Goal: Book appointment/travel/reservation

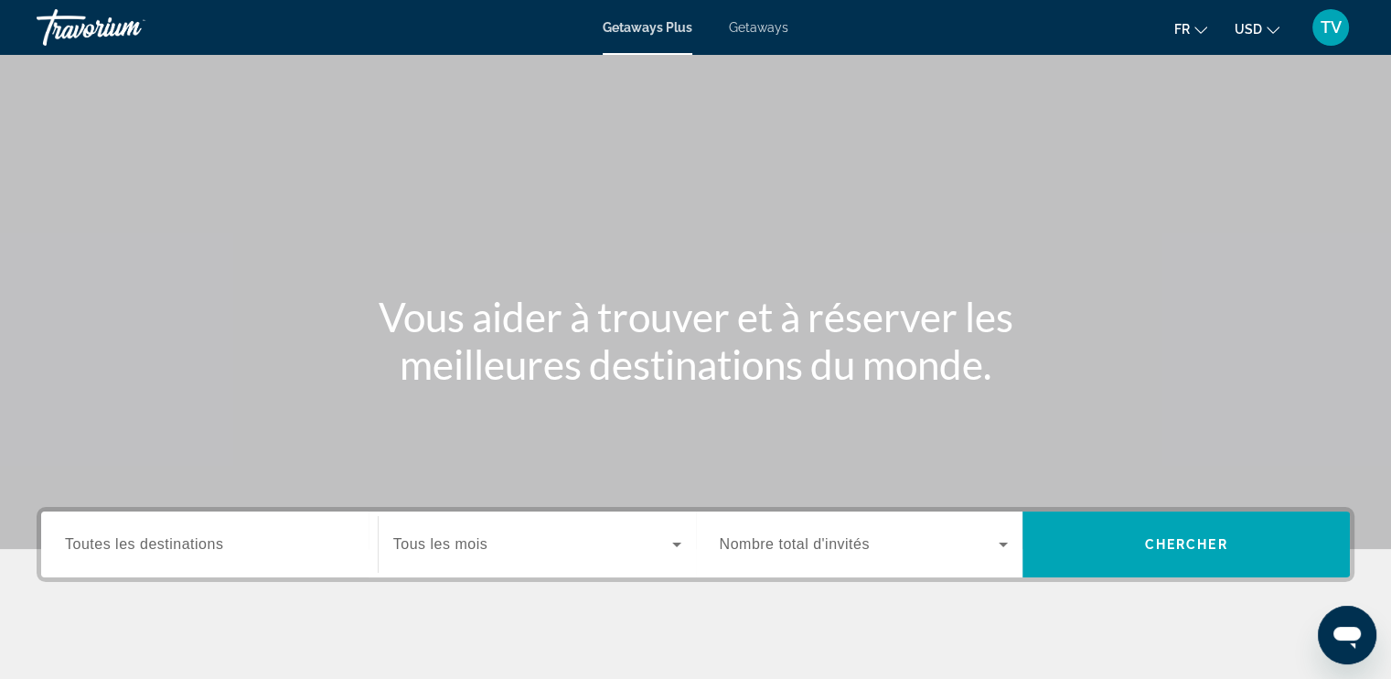
click at [798, 545] on span "Nombre total d'invités" at bounding box center [795, 544] width 150 height 16
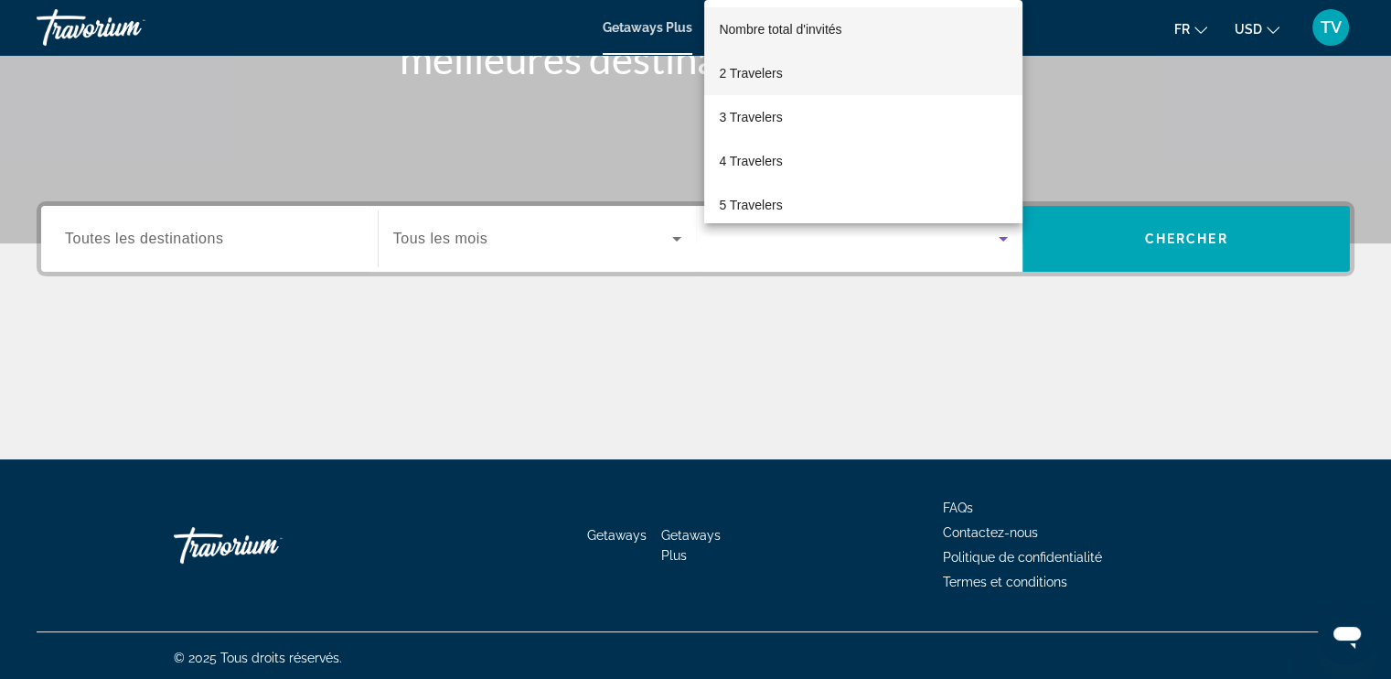
scroll to position [309, 0]
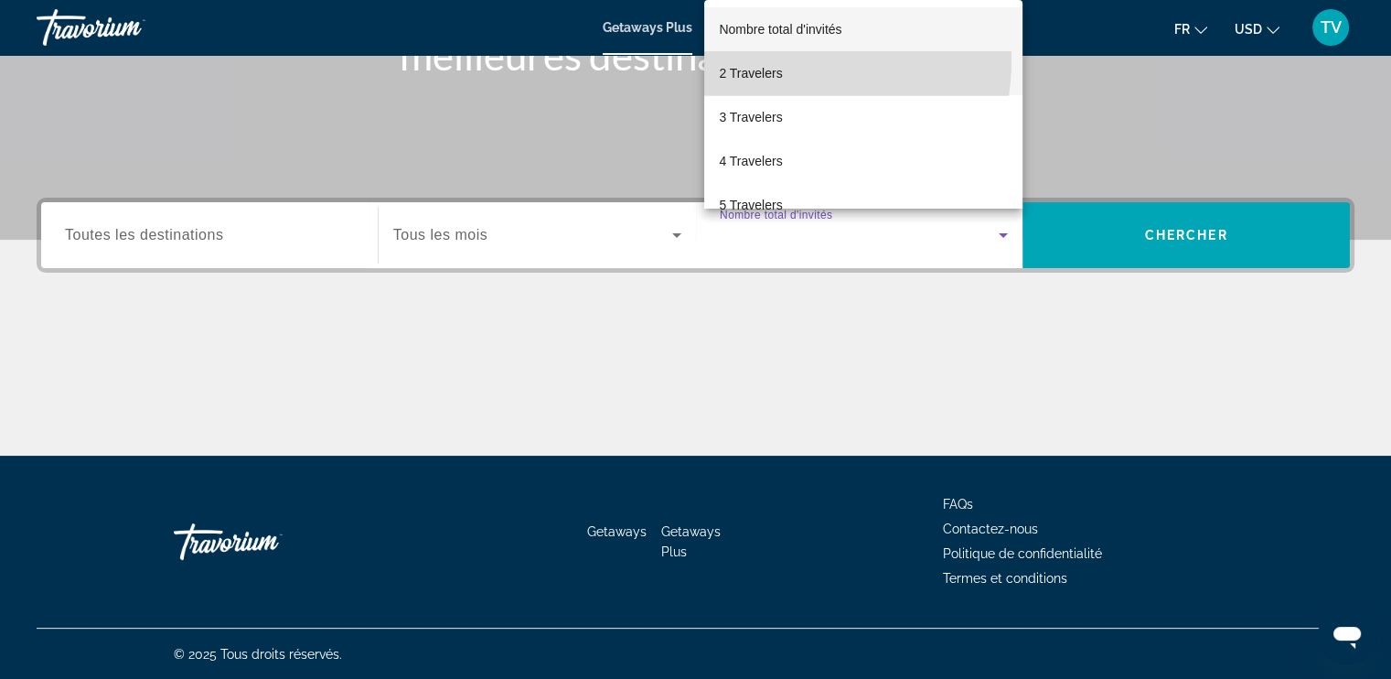
click at [765, 59] on mat-option "2 Travelers" at bounding box center [863, 73] width 318 height 44
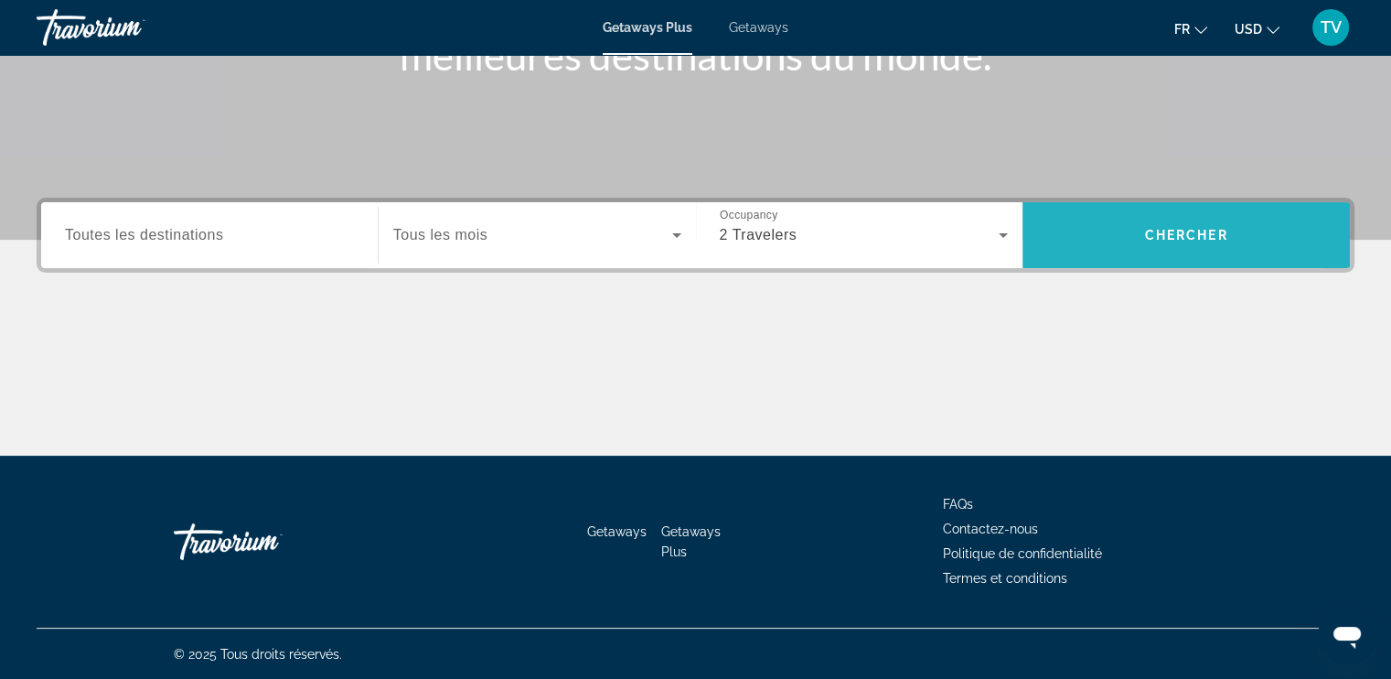
click at [1105, 230] on span "Search widget" at bounding box center [1186, 235] width 327 height 44
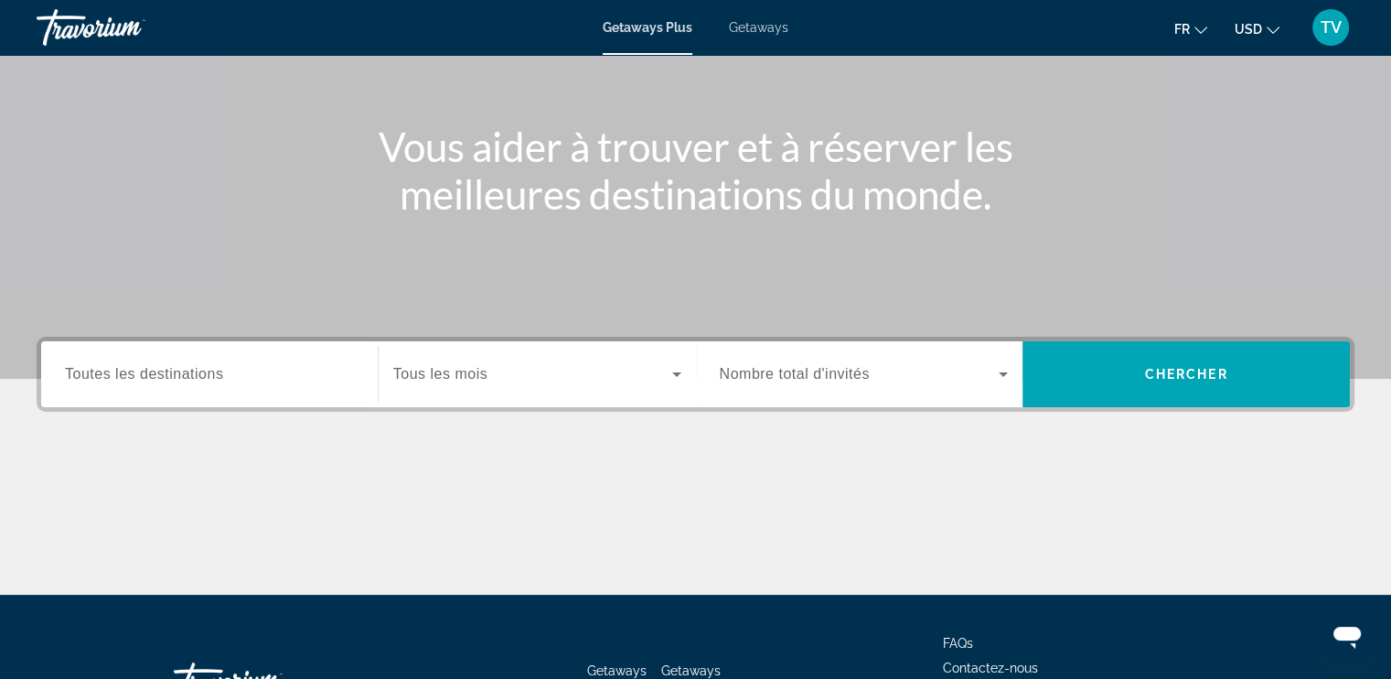
scroll to position [172, 0]
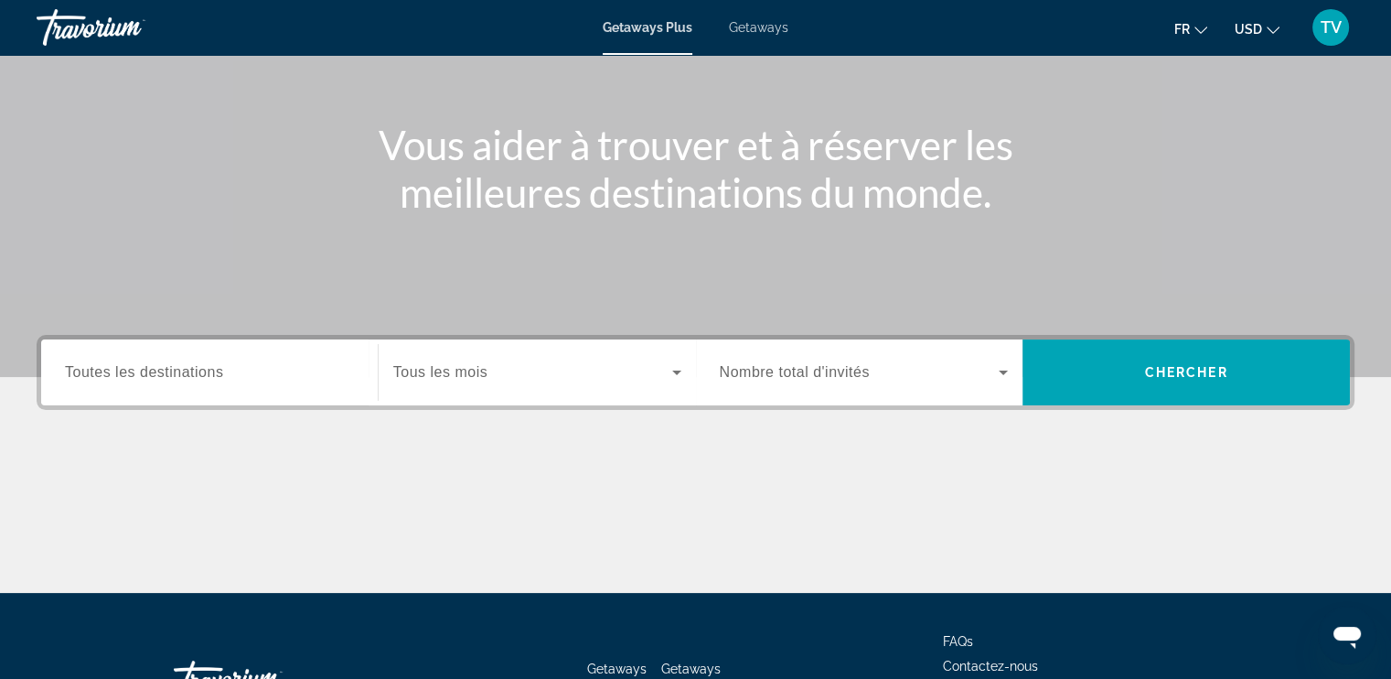
click at [772, 375] on span "Nombre total d'invités" at bounding box center [795, 372] width 150 height 16
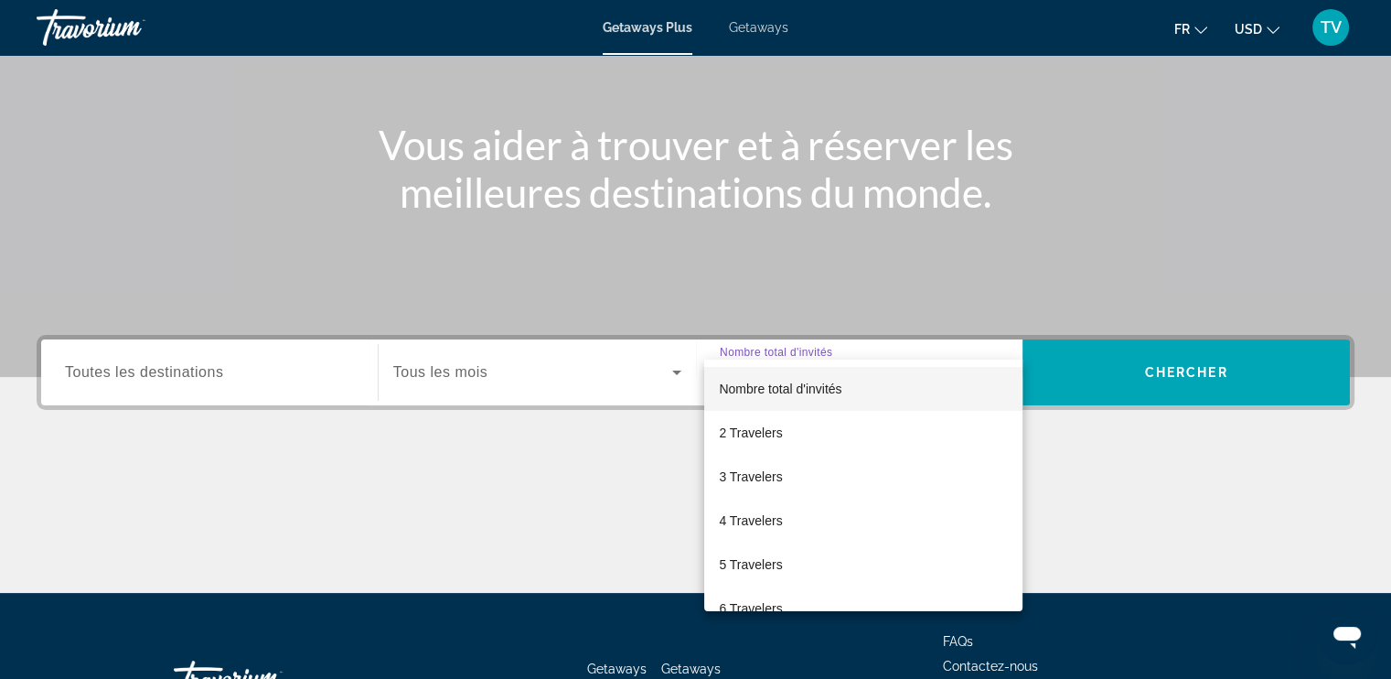
scroll to position [309, 0]
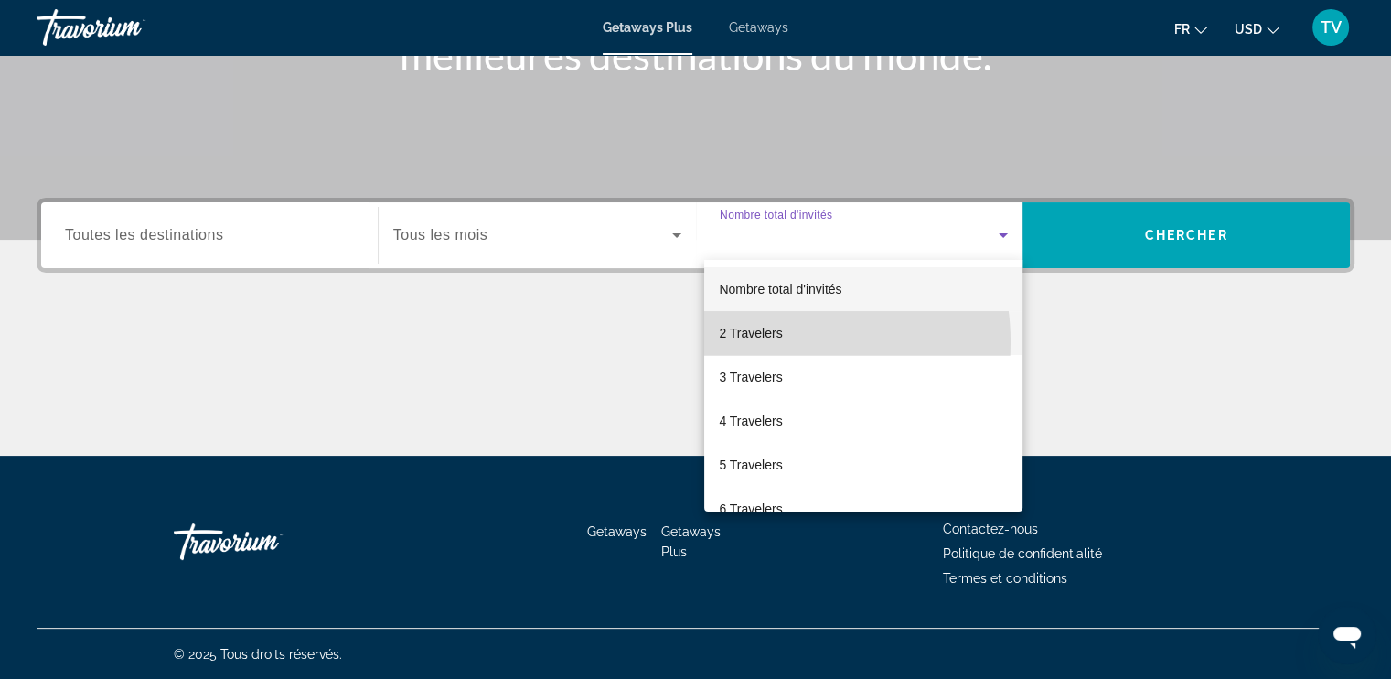
click at [760, 342] on span "2 Travelers" at bounding box center [750, 333] width 63 height 22
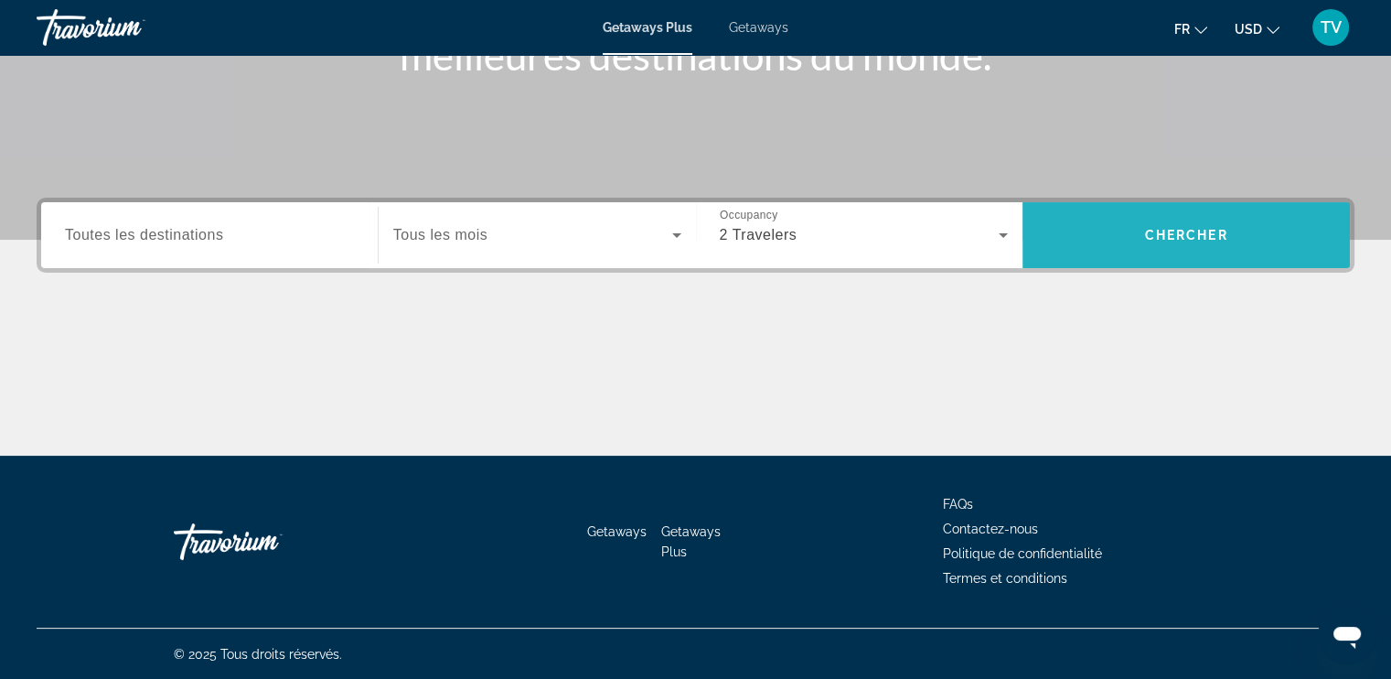
click at [1134, 228] on span "Search widget" at bounding box center [1186, 235] width 327 height 44
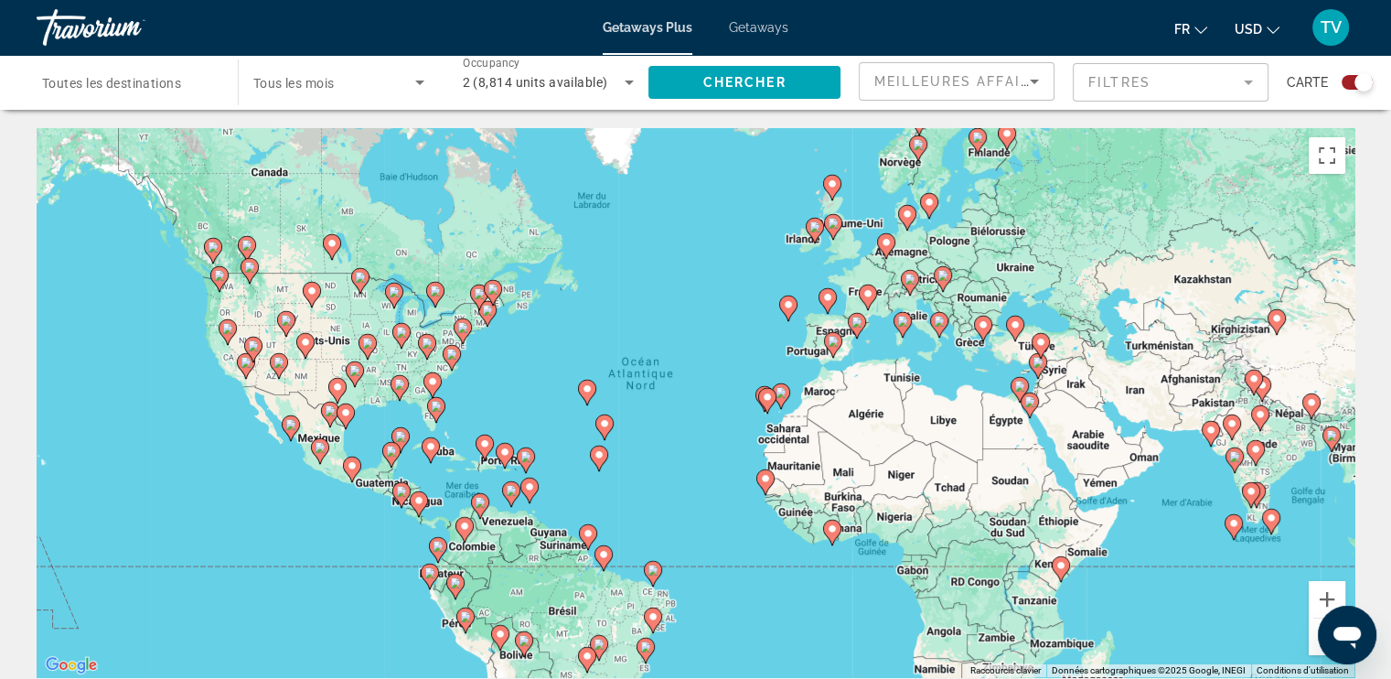
click at [754, 25] on span "Getaways" at bounding box center [758, 27] width 59 height 15
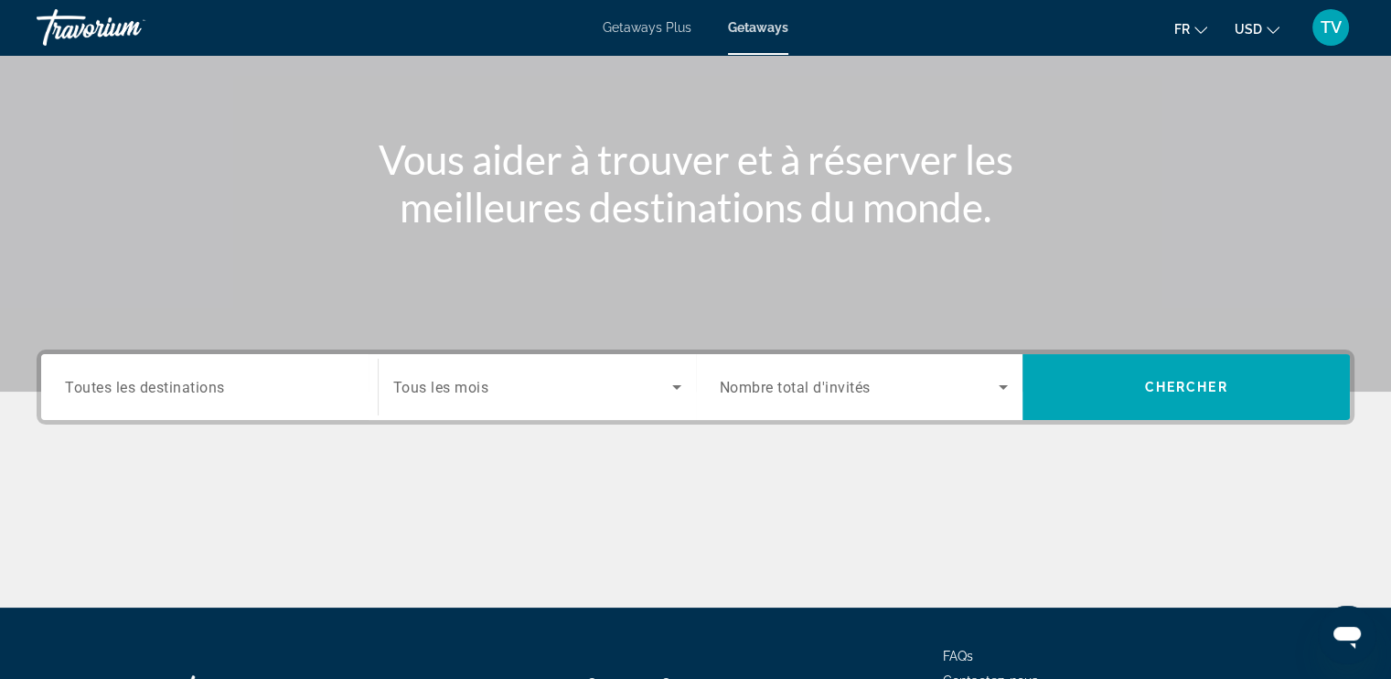
scroll to position [201, 0]
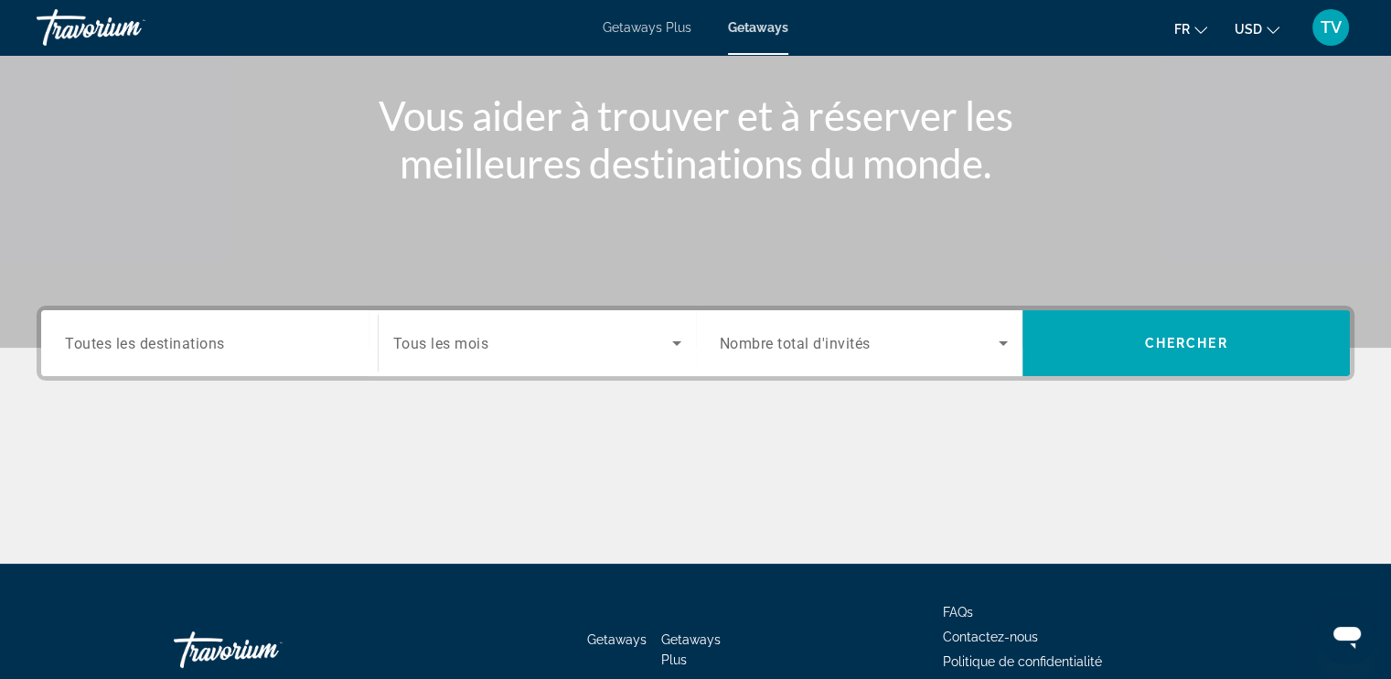
click at [781, 343] on span "Nombre total d'invités" at bounding box center [795, 343] width 151 height 17
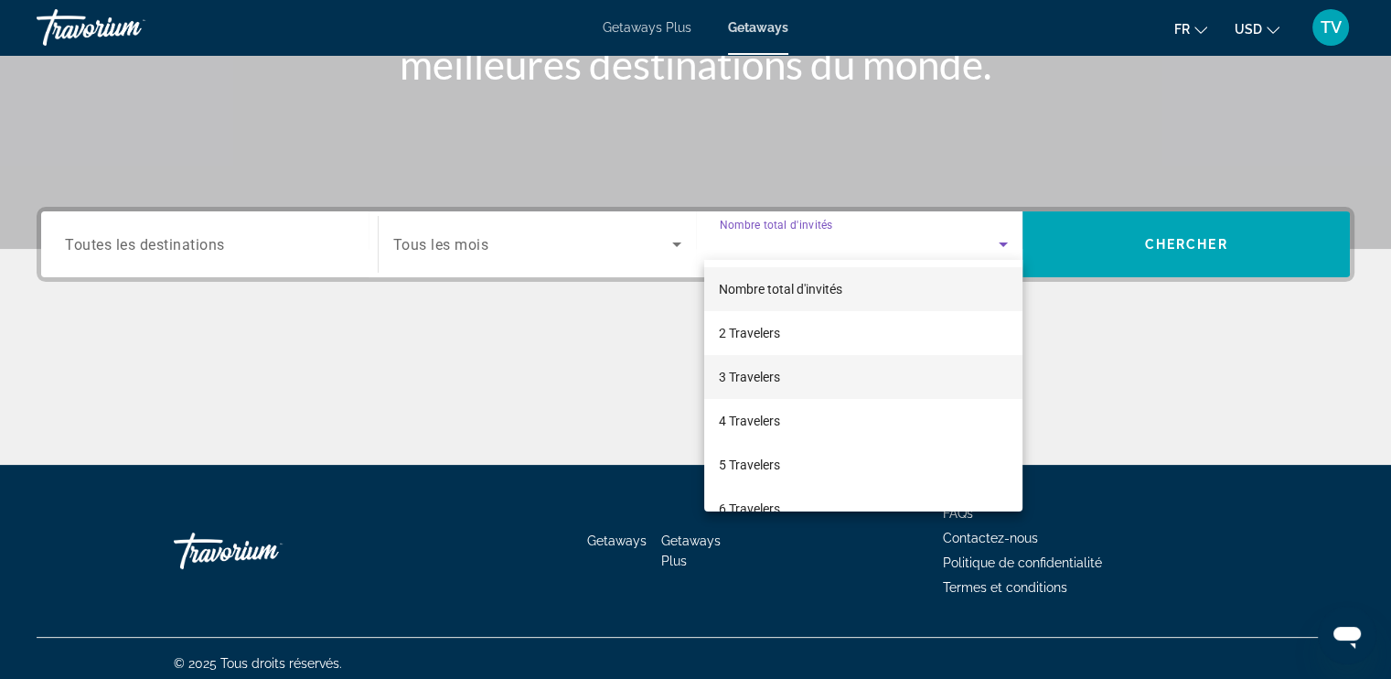
scroll to position [309, 0]
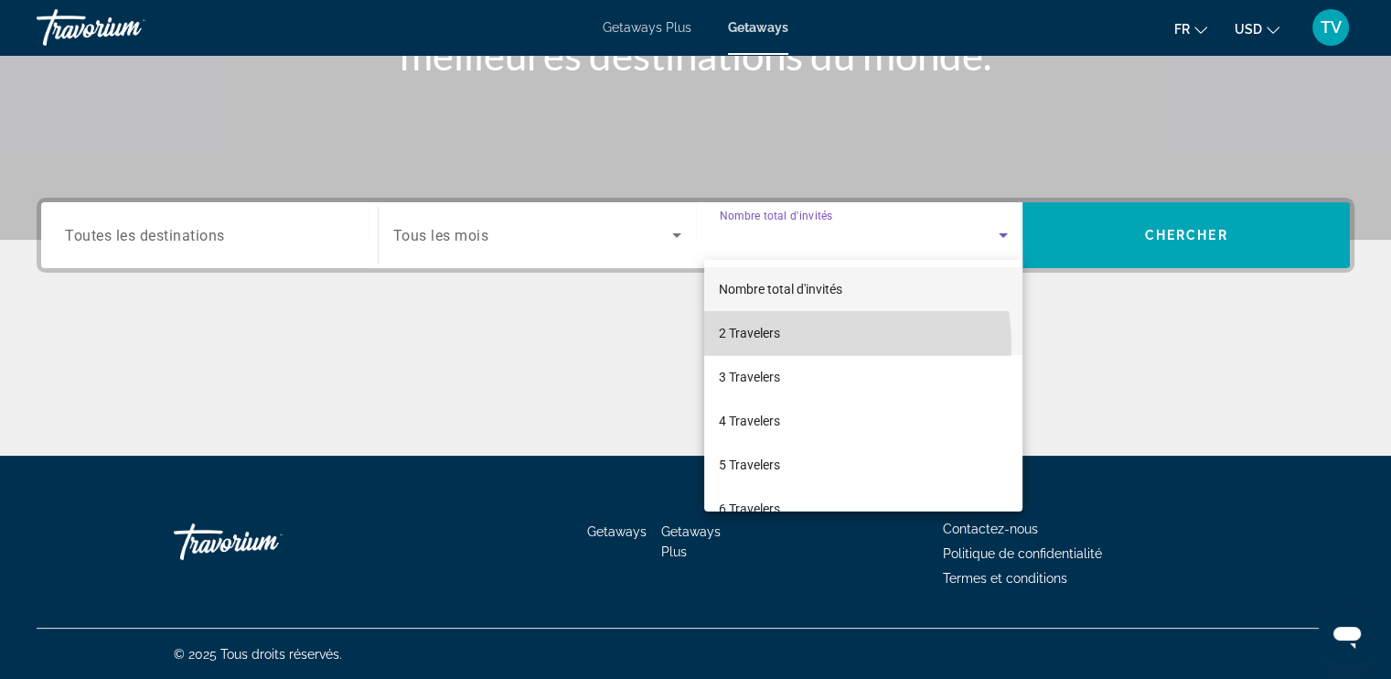
click at [783, 346] on mat-option "2 Travelers" at bounding box center [863, 333] width 318 height 44
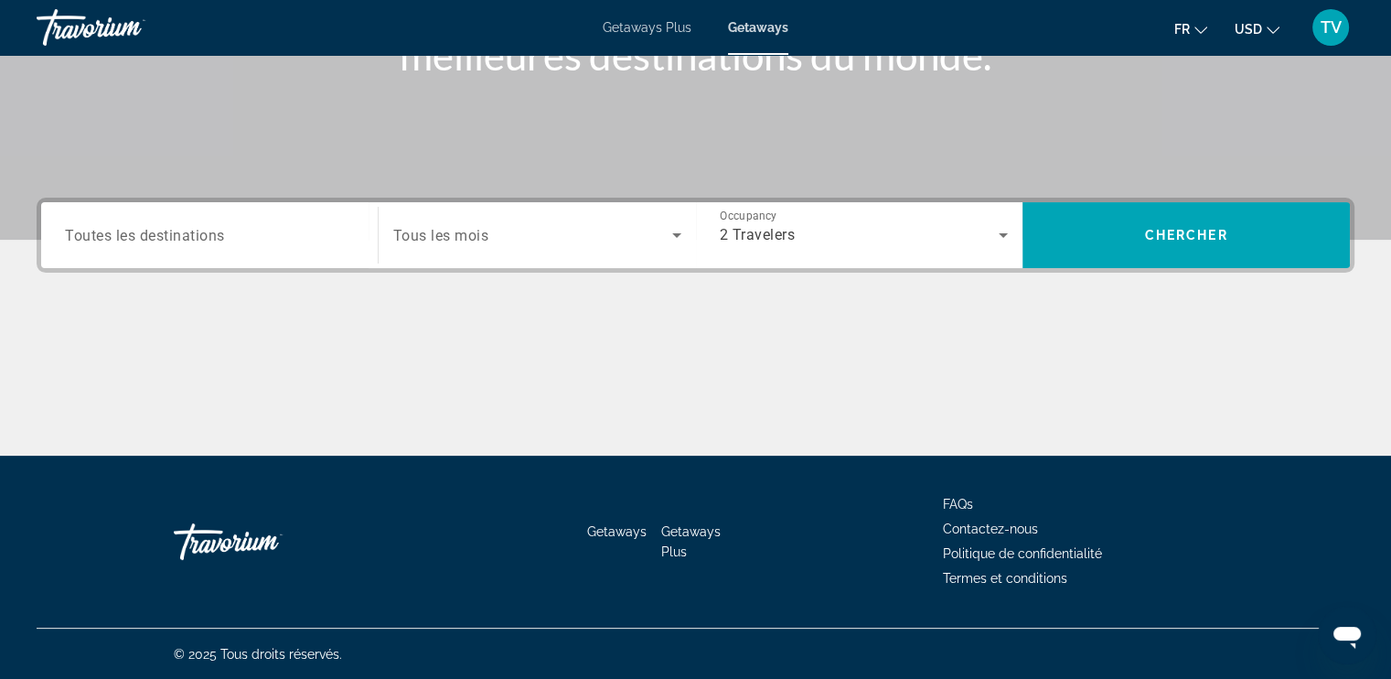
click at [1139, 269] on div "Destination Toutes les destinations Start Month Tous les mois Occupancy Nombre …" at bounding box center [696, 235] width 1318 height 75
click at [1144, 198] on div "Destination Toutes les destinations Start Month Tous les mois Occupancy Nombre …" at bounding box center [696, 235] width 1318 height 75
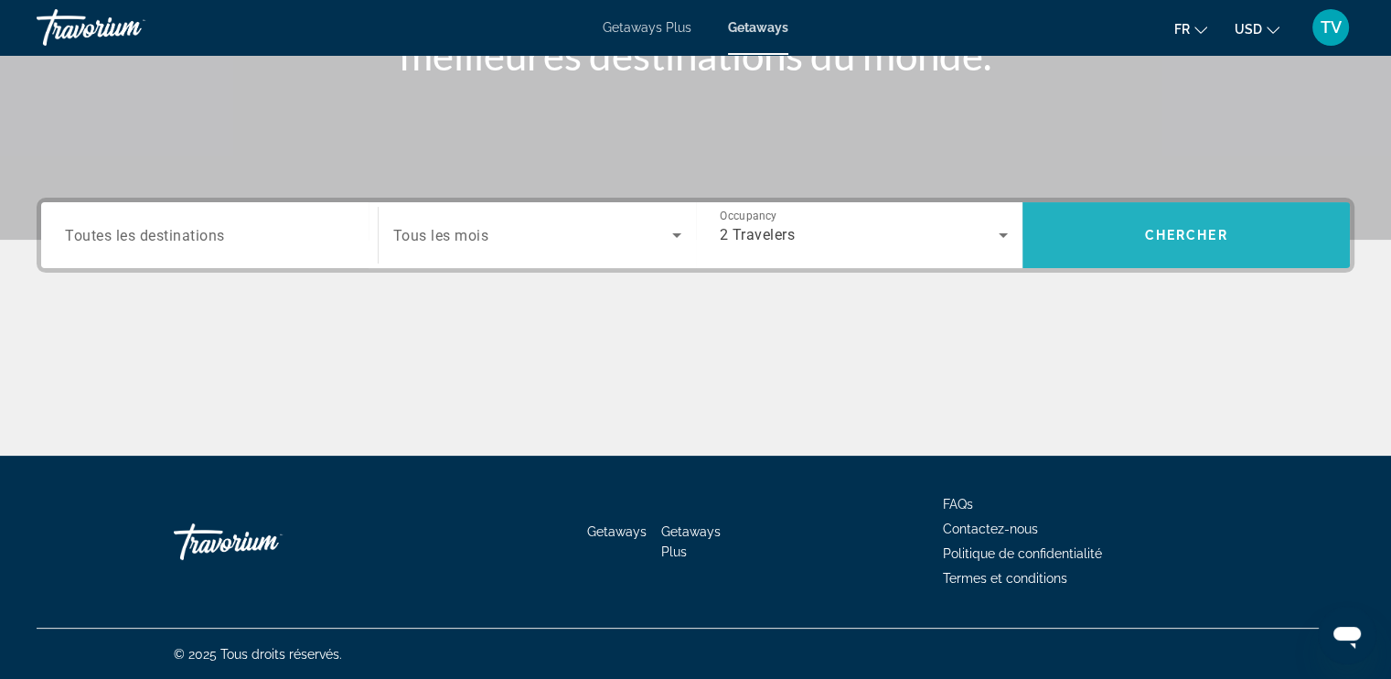
click at [1124, 227] on span "Search widget" at bounding box center [1186, 235] width 327 height 44
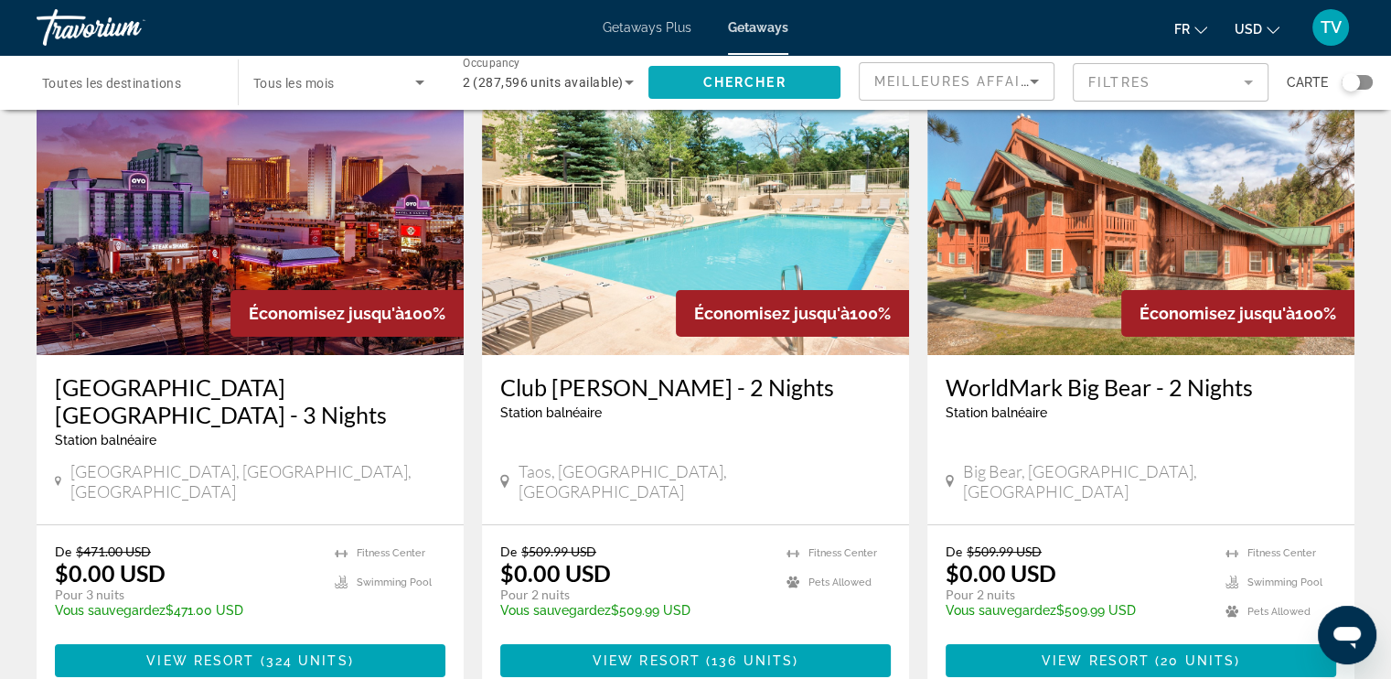
scroll to position [75, 0]
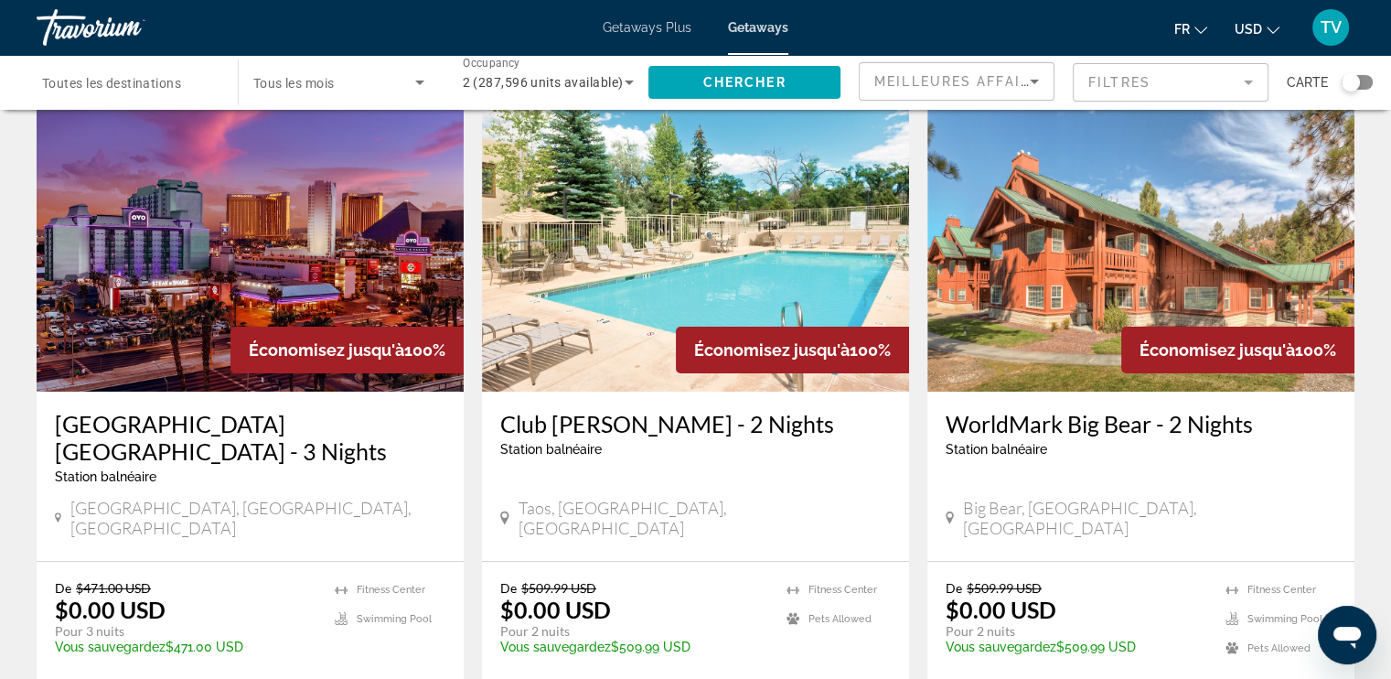
click at [1152, 76] on mat-form-field "Filtres" at bounding box center [1171, 82] width 196 height 38
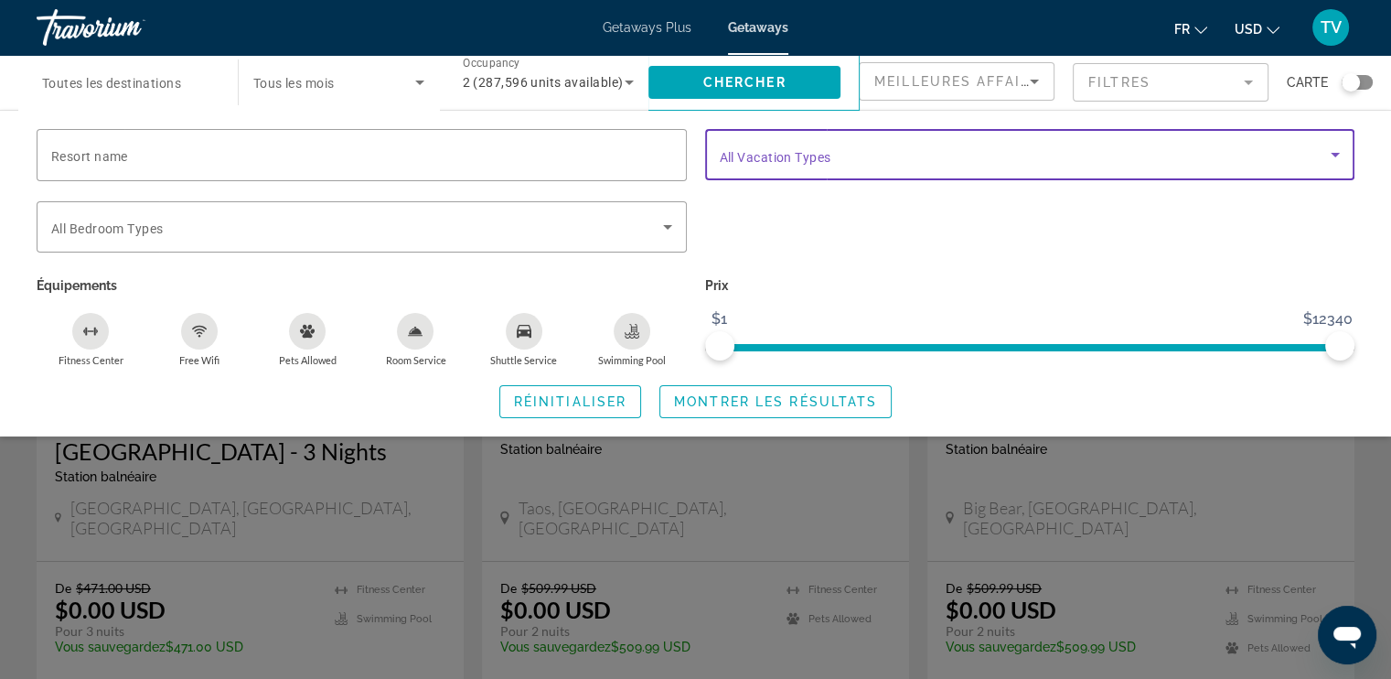
click at [770, 165] on span "Search widget" at bounding box center [1026, 155] width 612 height 22
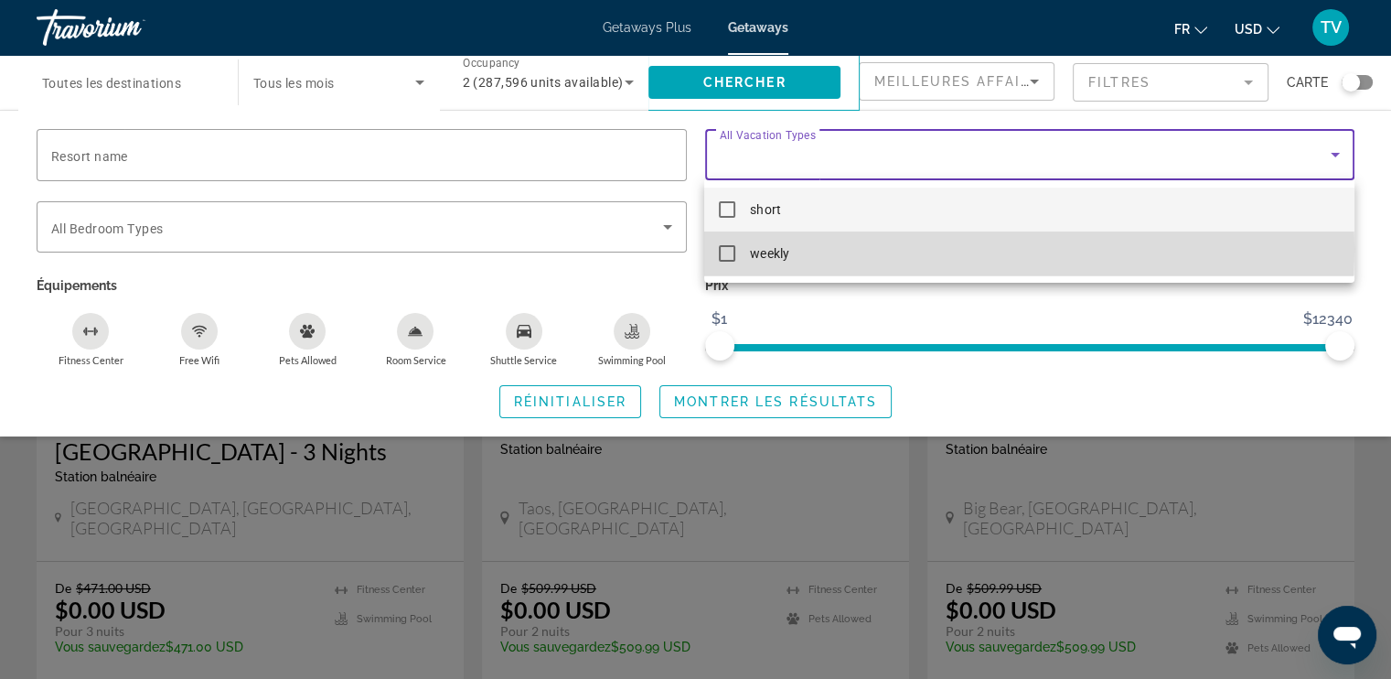
click at [745, 249] on mat-option "weekly" at bounding box center [1028, 253] width 649 height 44
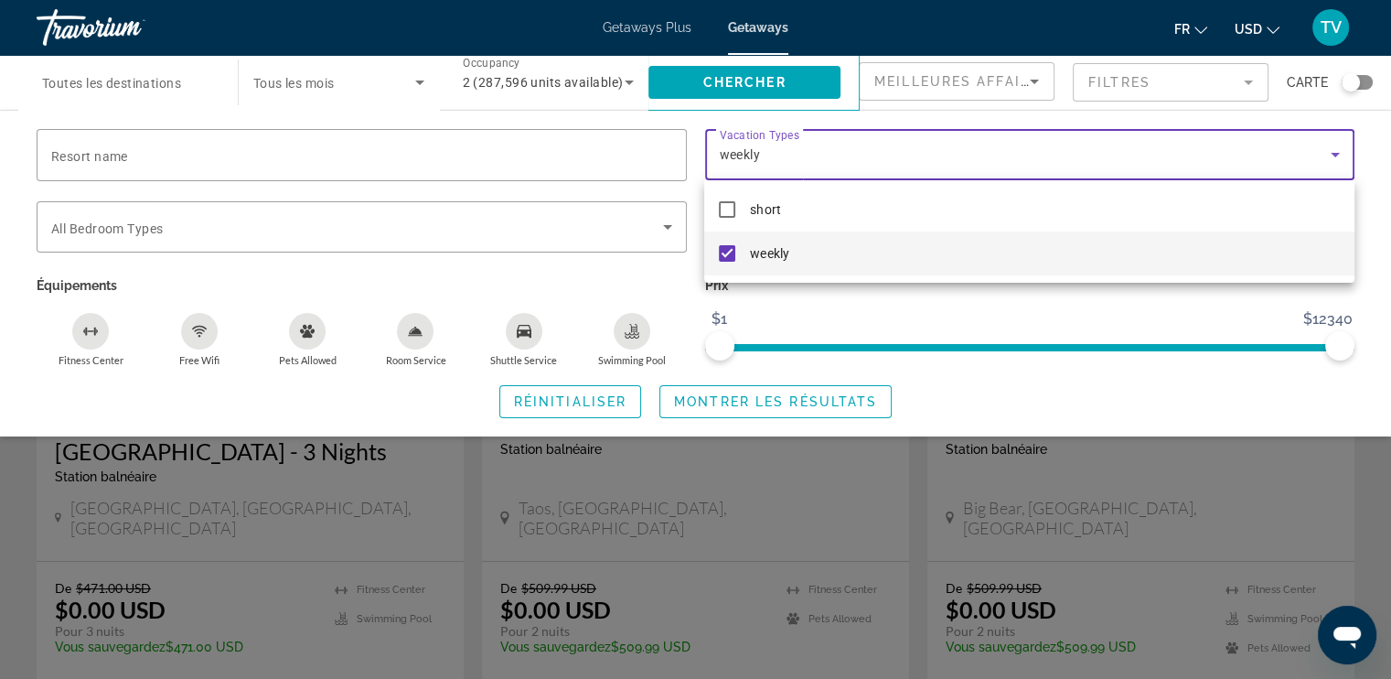
click at [694, 406] on div at bounding box center [695, 339] width 1391 height 679
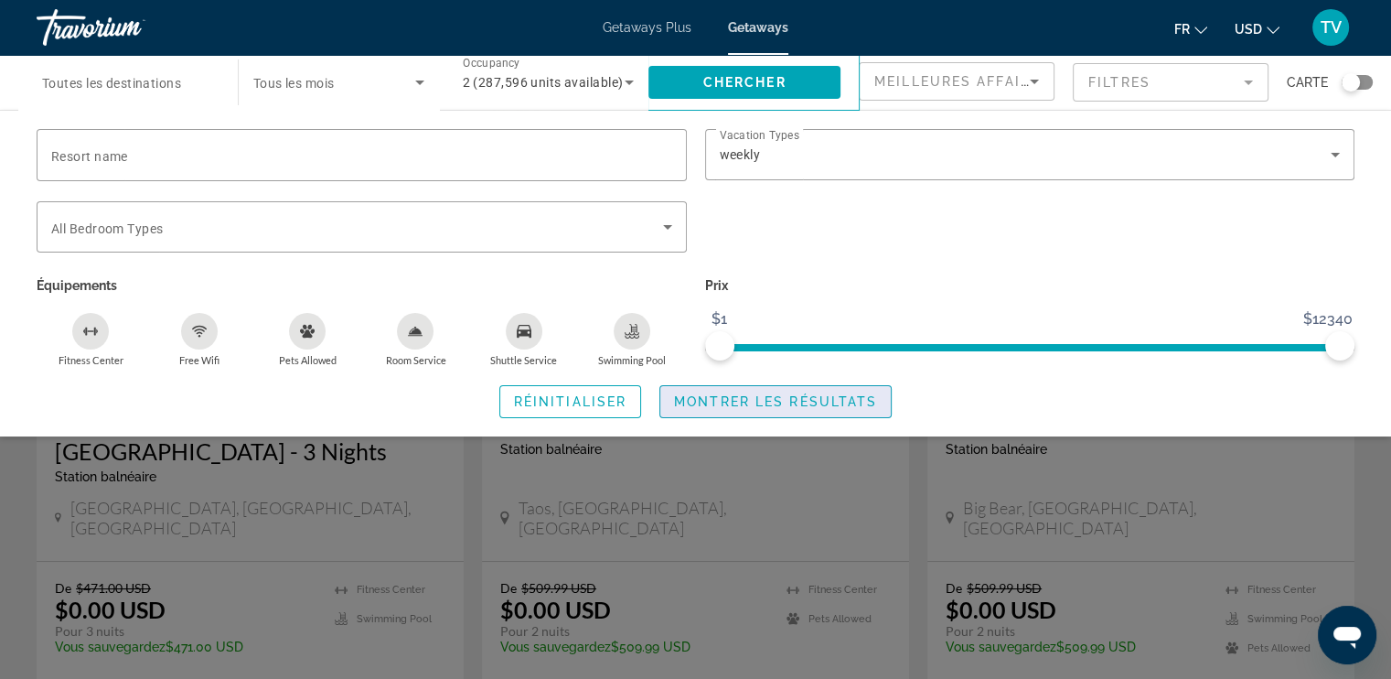
click at [734, 412] on span "Search widget" at bounding box center [775, 402] width 230 height 44
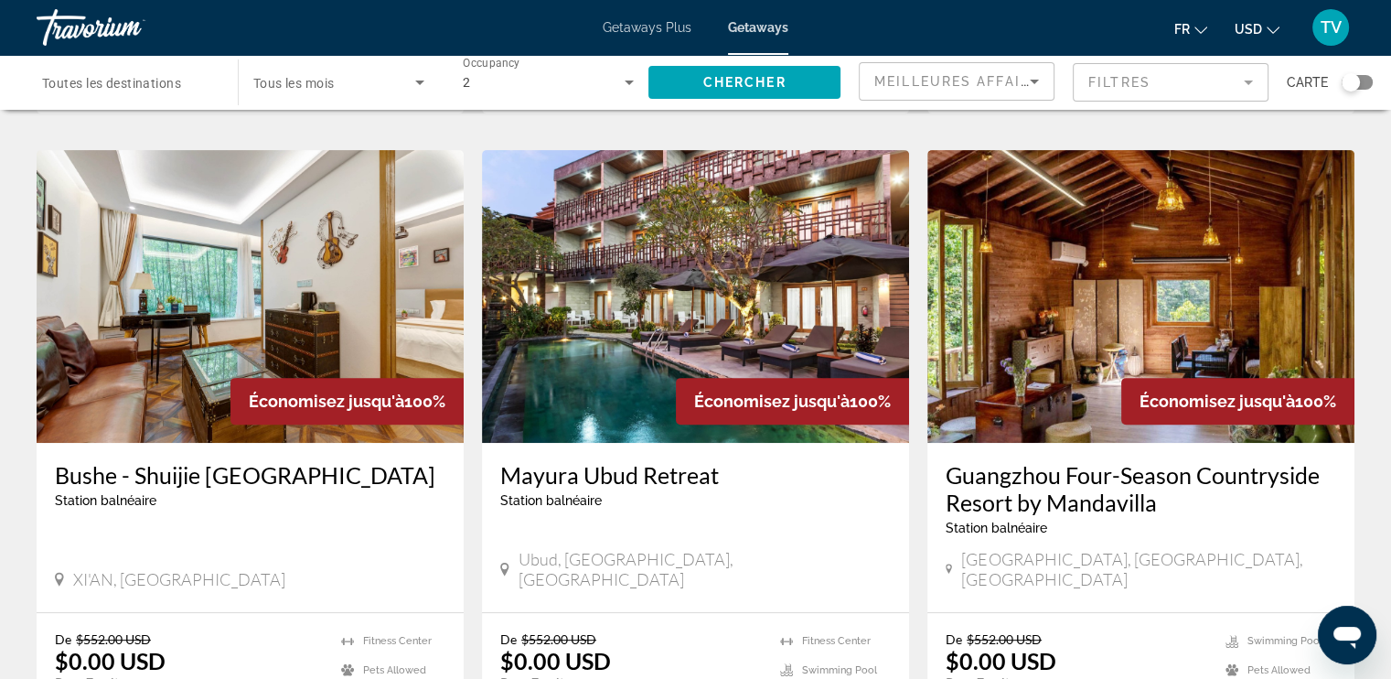
scroll to position [668, 0]
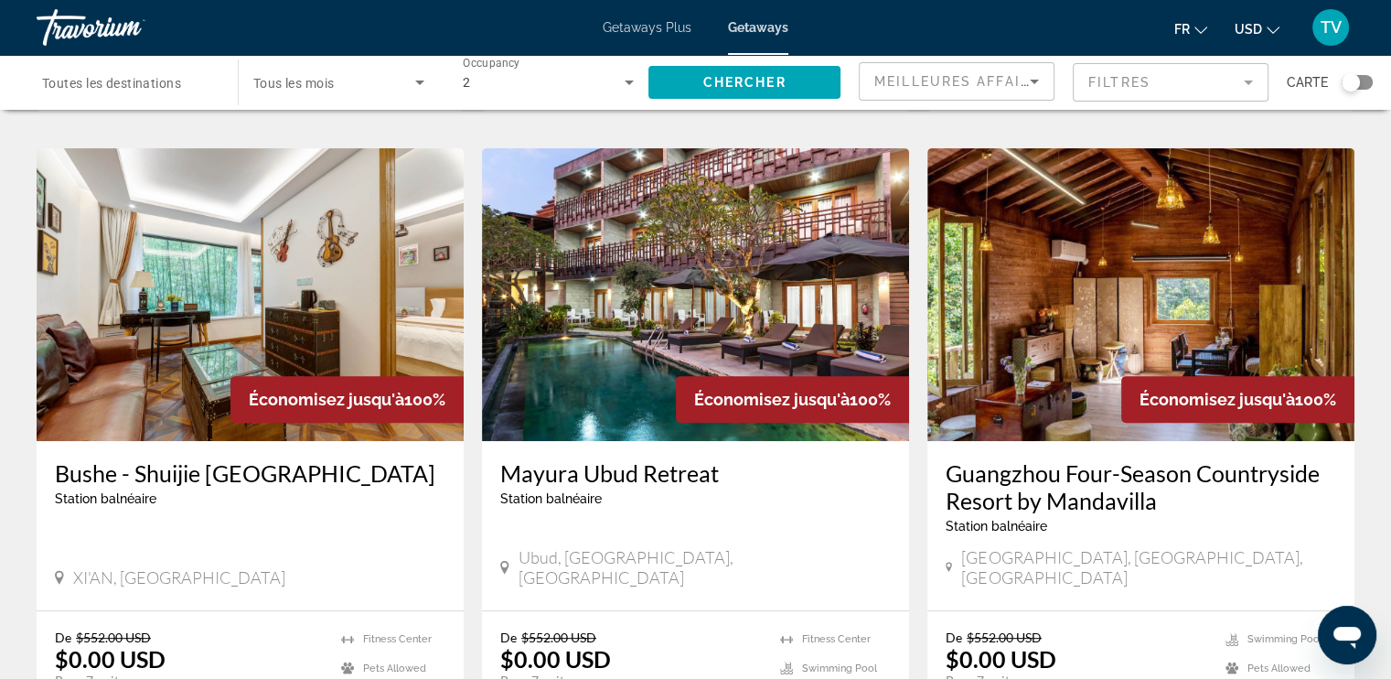
click at [656, 327] on img "Main content" at bounding box center [695, 294] width 427 height 293
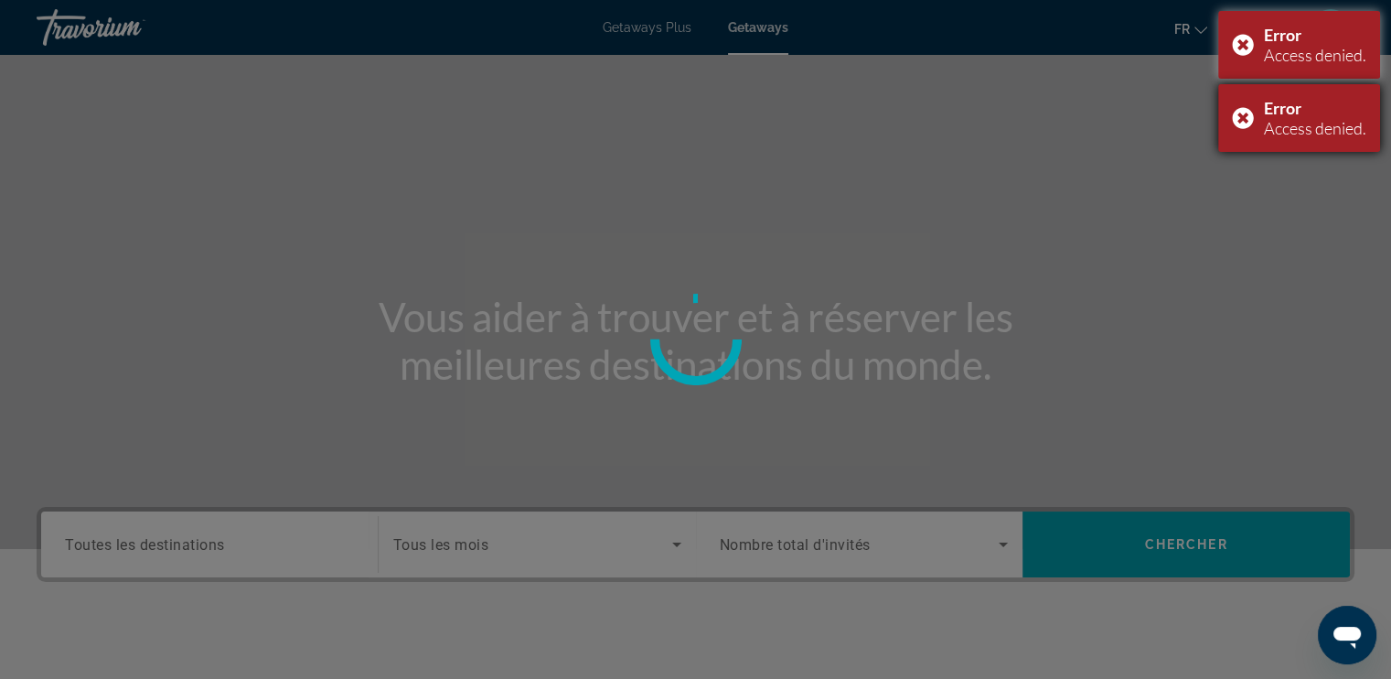
click at [1237, 119] on div "Error Access denied." at bounding box center [1299, 118] width 162 height 68
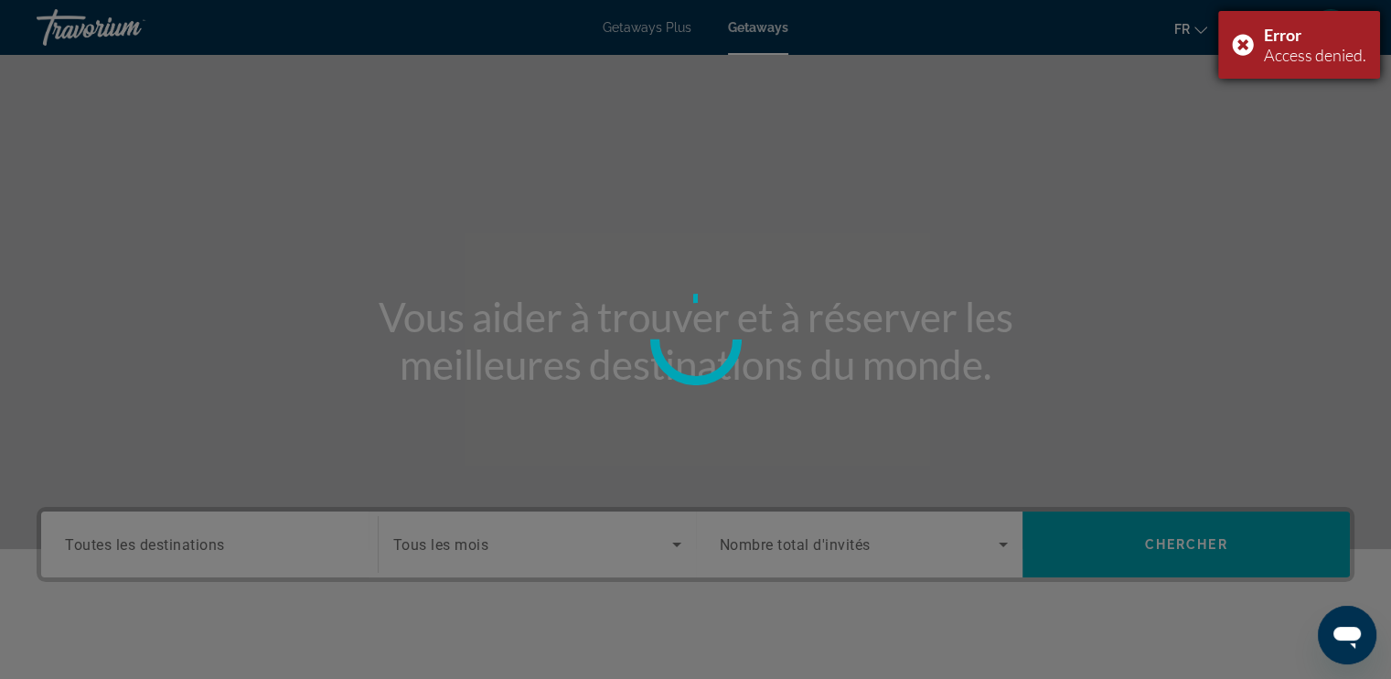
click at [1236, 28] on div "Error Access denied." at bounding box center [1299, 45] width 162 height 68
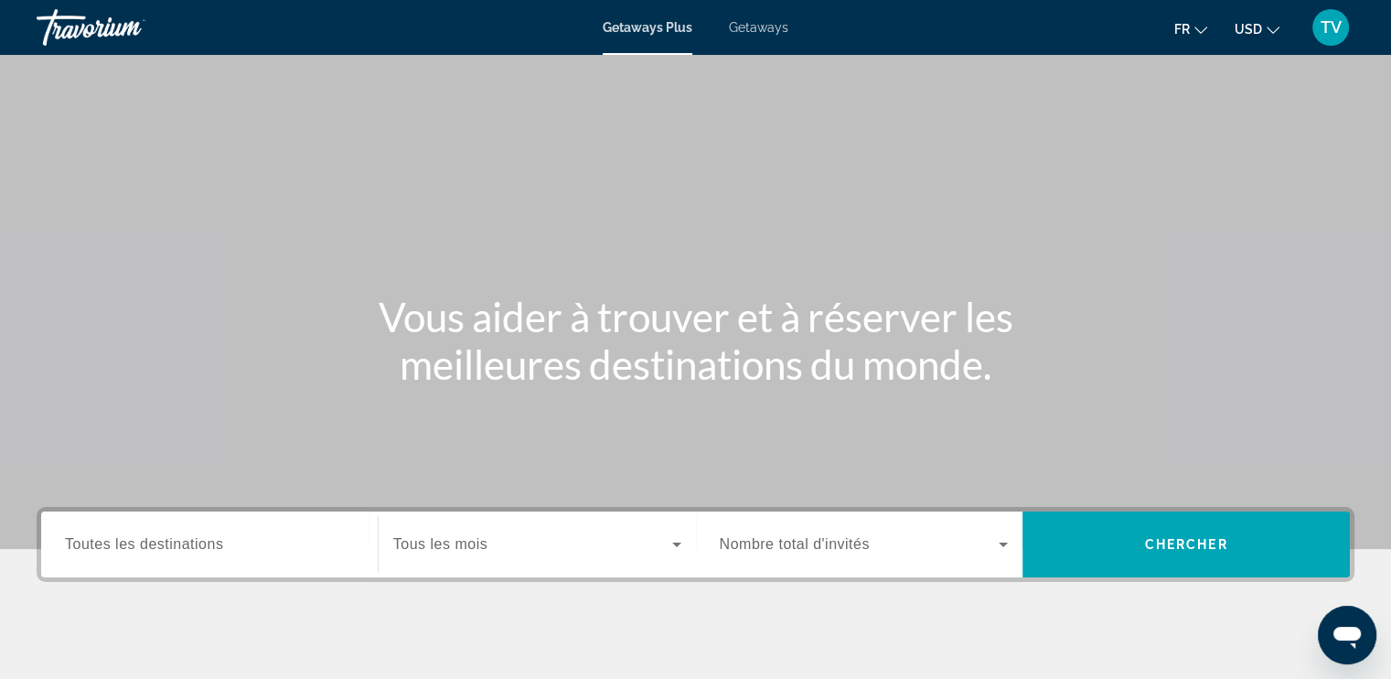
click at [758, 39] on div "Getaways Plus Getaways fr English Español Français Italiano Português русский U…" at bounding box center [695, 28] width 1391 height 48
click at [724, 30] on li "Getaways" at bounding box center [750, 27] width 78 height 15
click at [752, 28] on span "Getaways" at bounding box center [758, 27] width 59 height 15
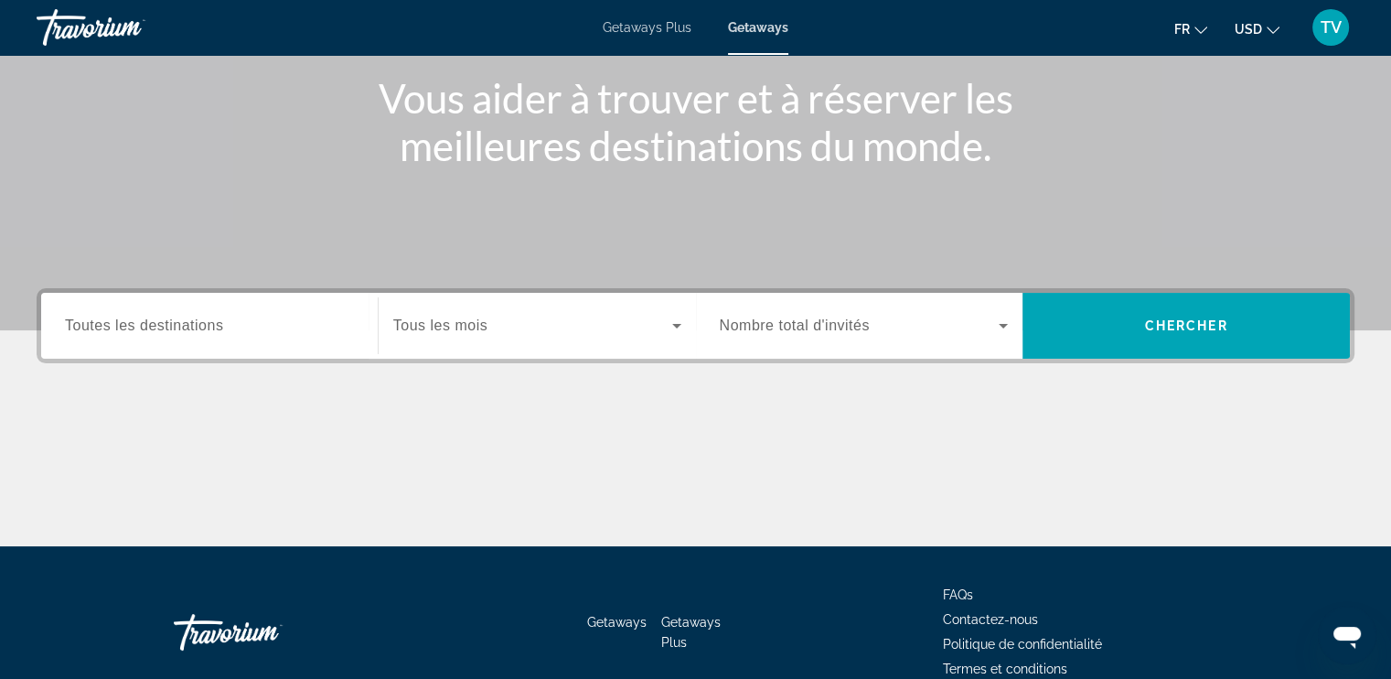
scroll to position [230, 0]
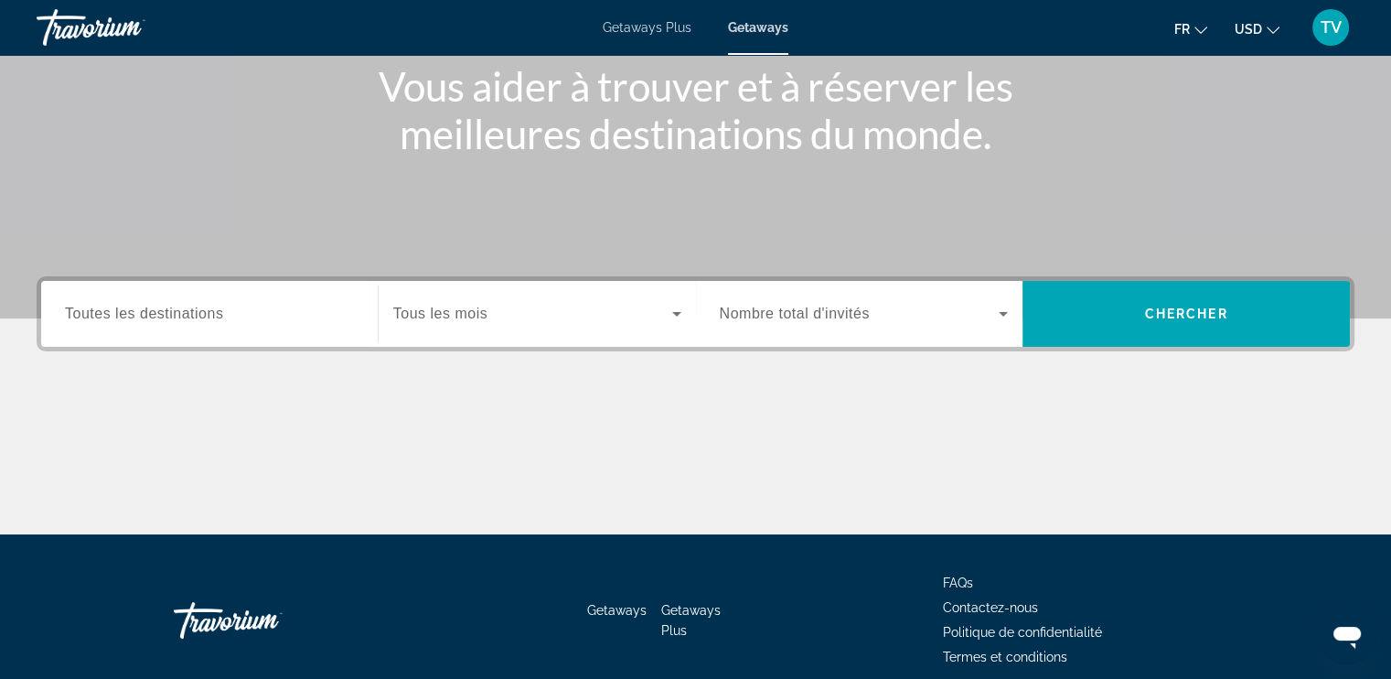
click at [792, 325] on div "Search widget" at bounding box center [864, 313] width 289 height 51
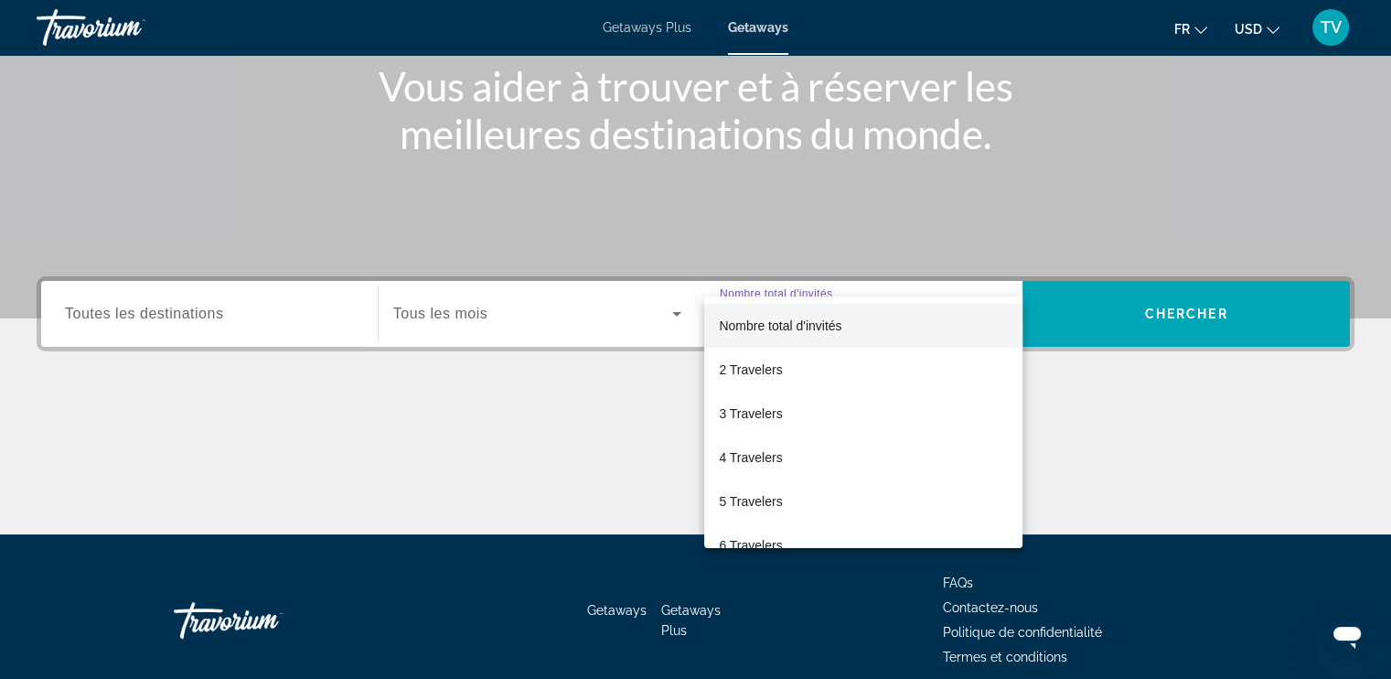
scroll to position [309, 0]
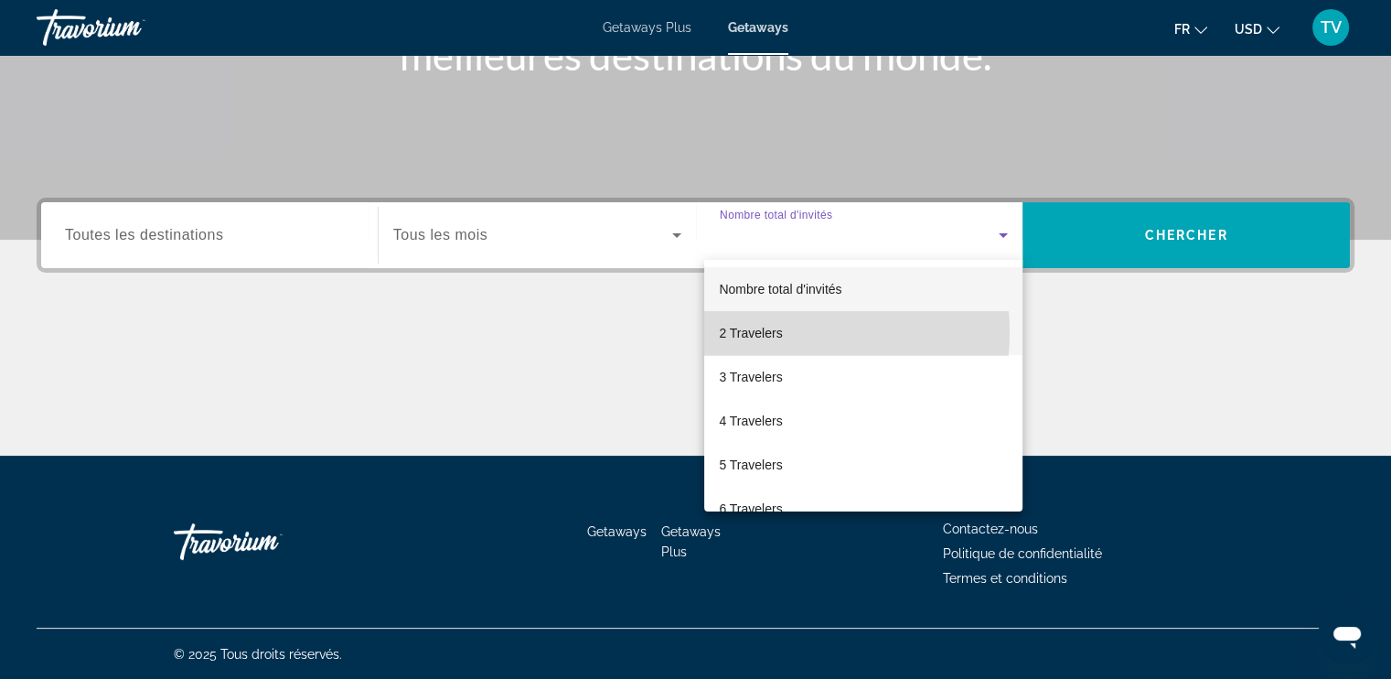
click at [768, 332] on span "2 Travelers" at bounding box center [750, 333] width 63 height 22
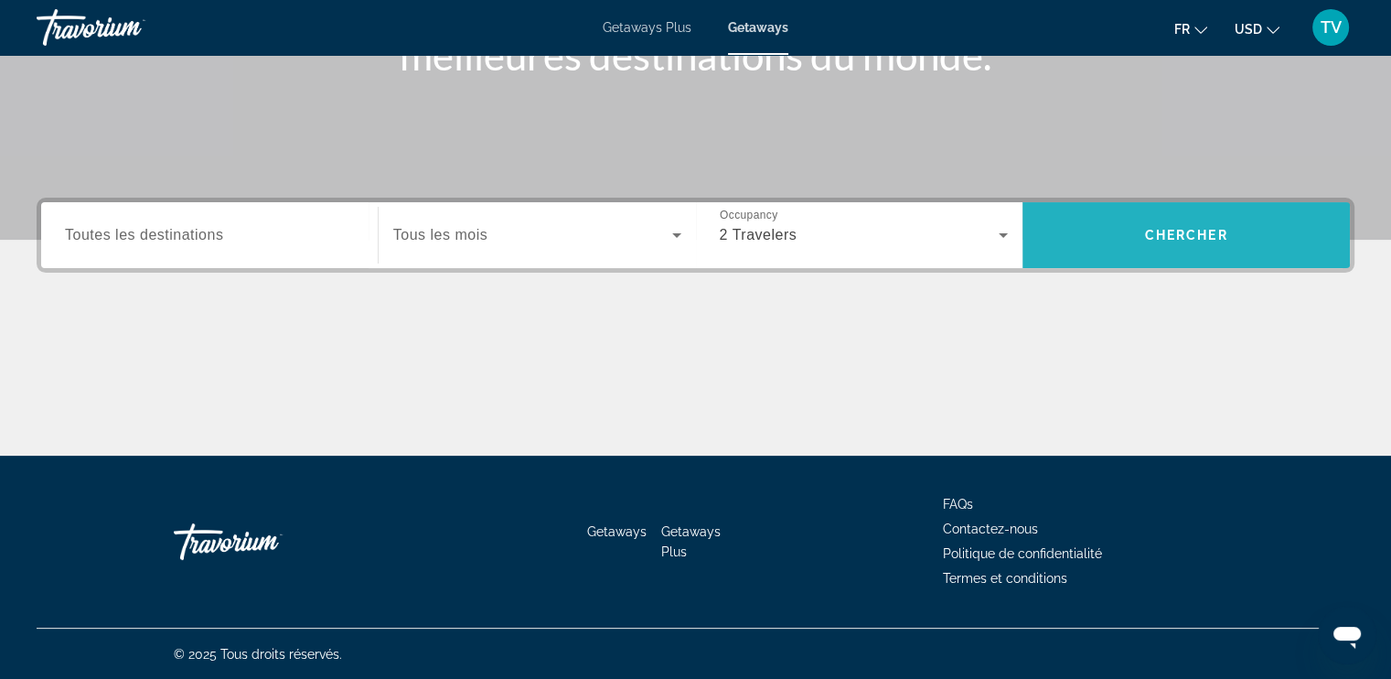
click at [1116, 219] on span "Search widget" at bounding box center [1186, 235] width 327 height 44
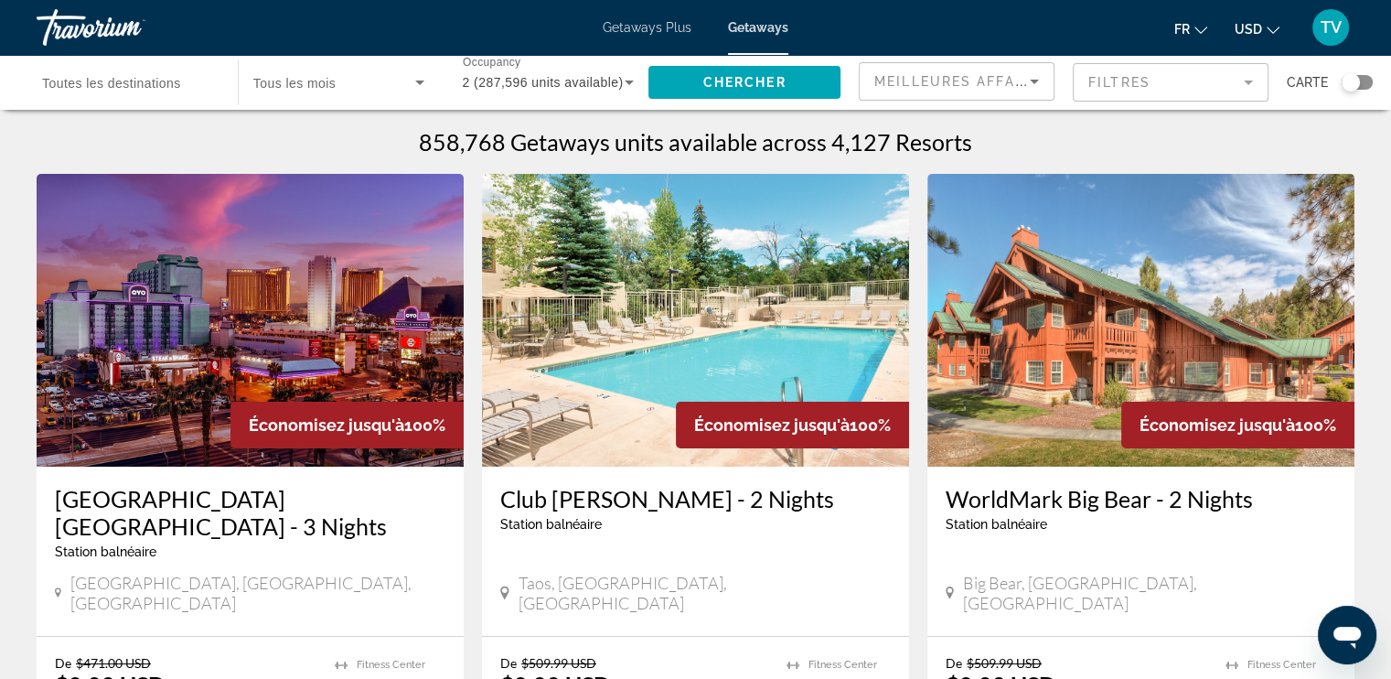
click at [1178, 91] on mat-form-field "Filtres" at bounding box center [1171, 82] width 196 height 38
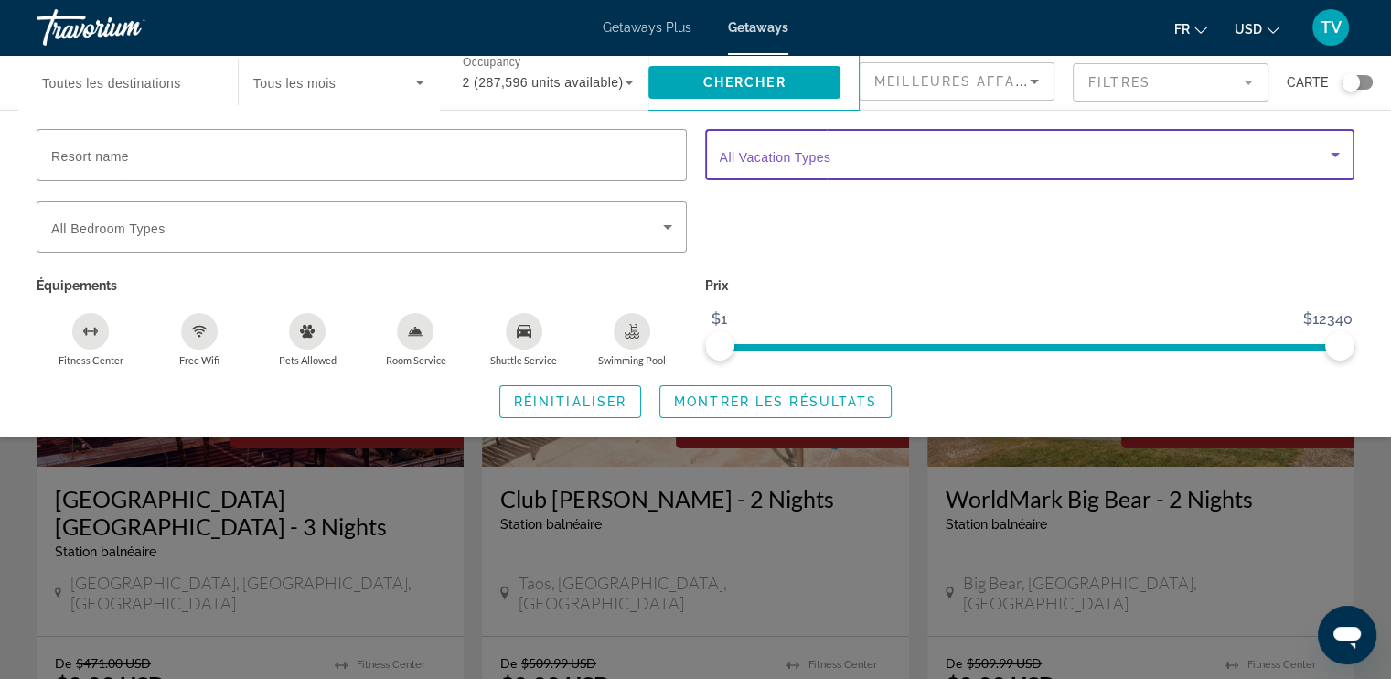
click at [896, 165] on span "Search widget" at bounding box center [1026, 155] width 612 height 22
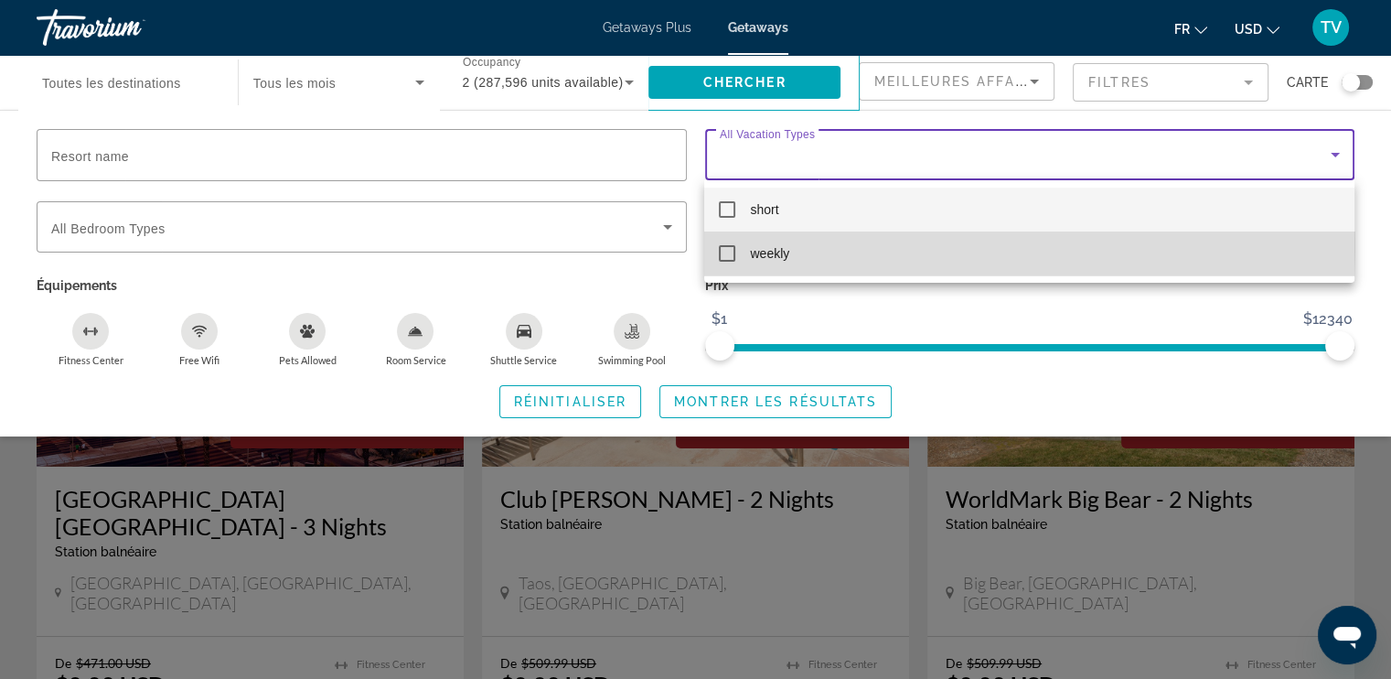
click at [756, 245] on span "weekly" at bounding box center [769, 253] width 39 height 22
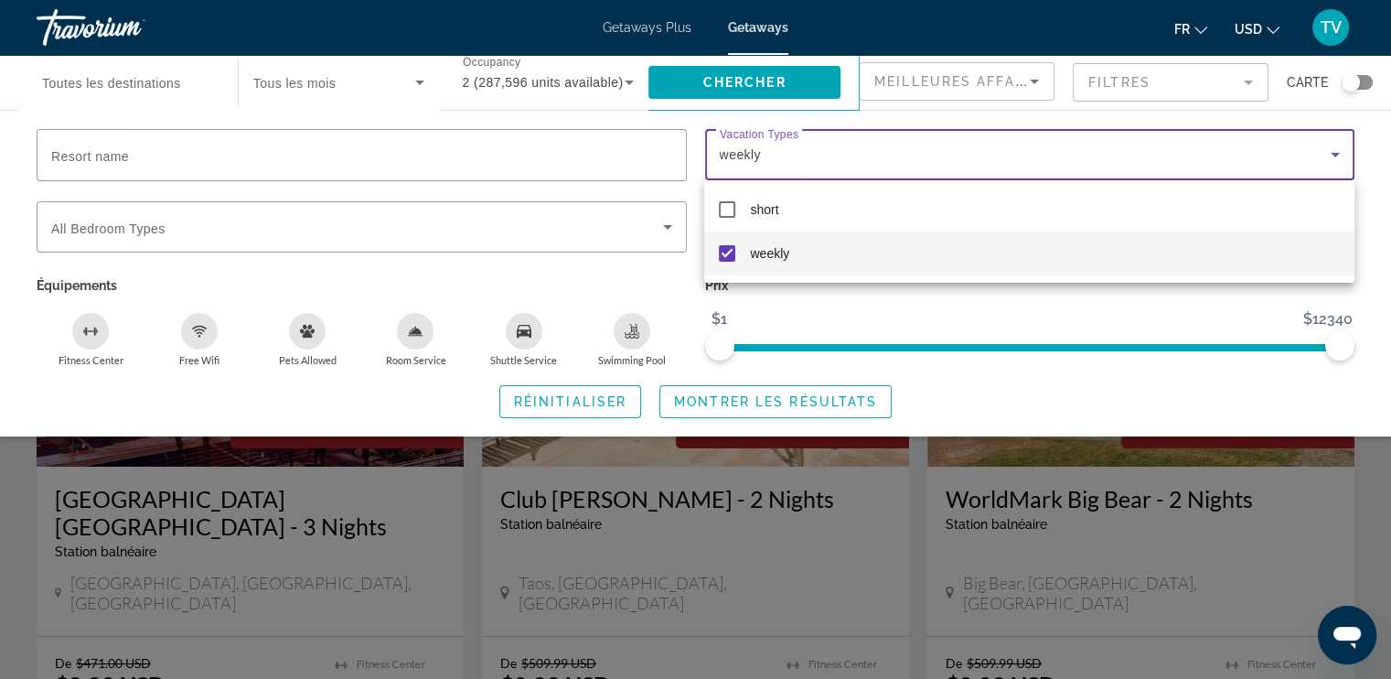
click at [730, 402] on div at bounding box center [695, 339] width 1391 height 679
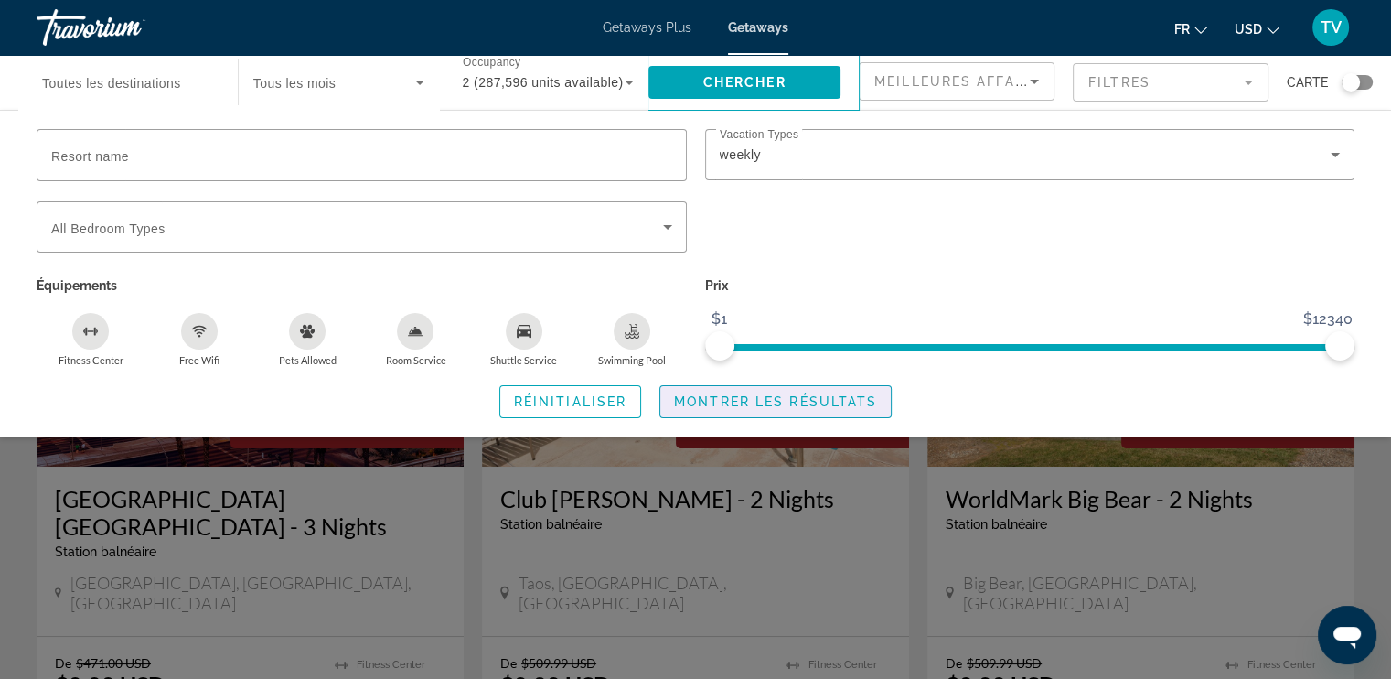
click at [730, 402] on span "Montrer les résultats" at bounding box center [775, 401] width 203 height 15
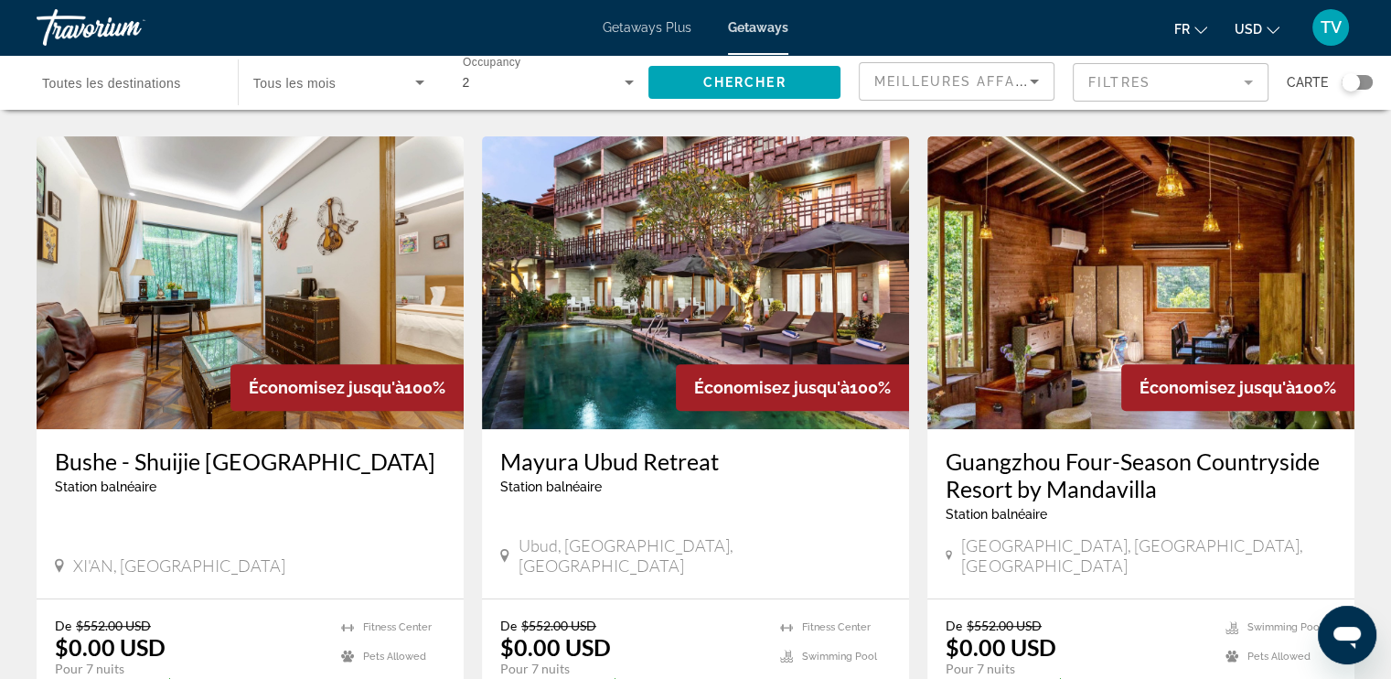
scroll to position [672, 0]
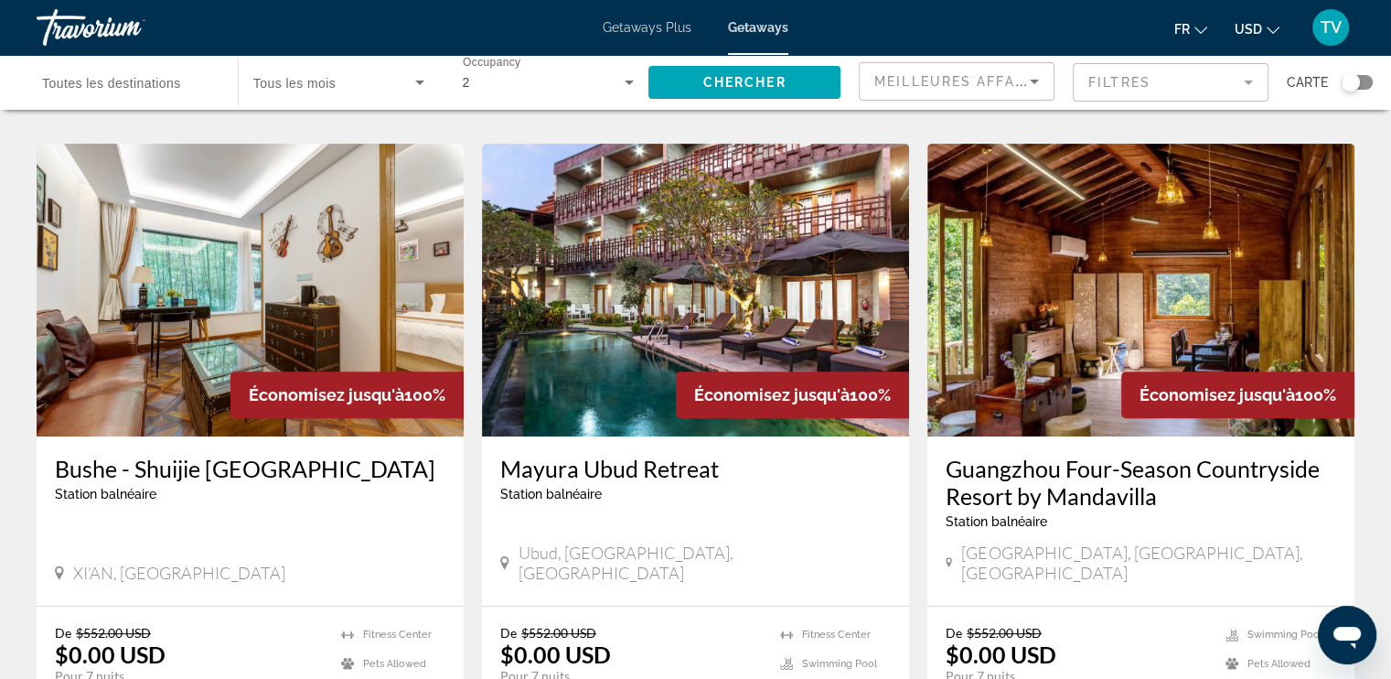
click at [642, 222] on img "Main content" at bounding box center [695, 290] width 427 height 293
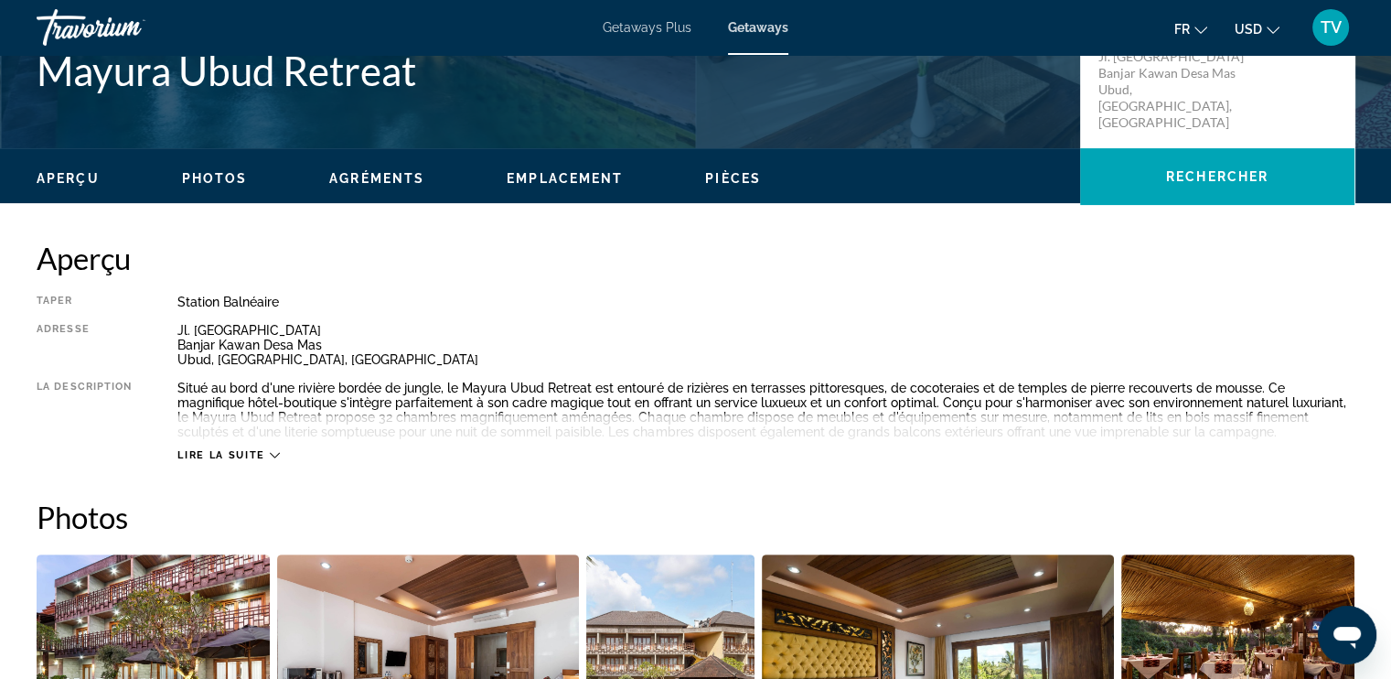
scroll to position [465, 0]
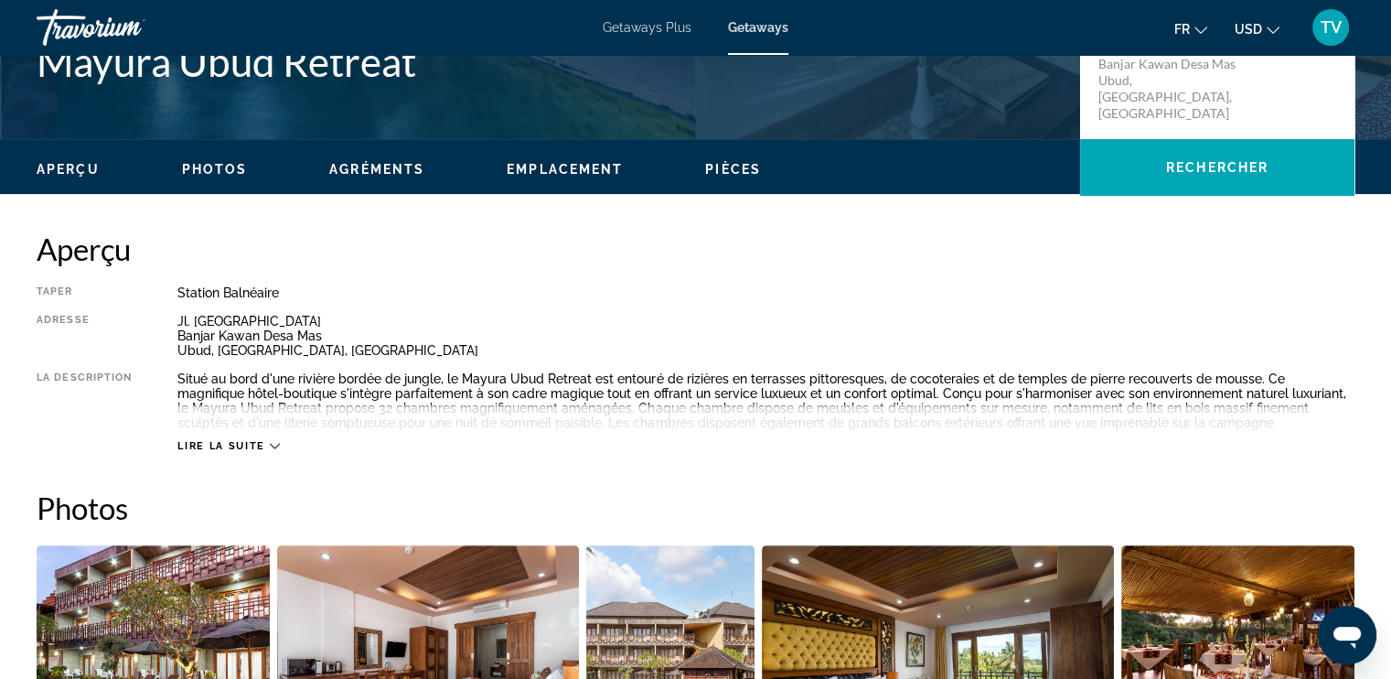
click at [244, 445] on span "Lire la suite" at bounding box center [220, 446] width 87 height 12
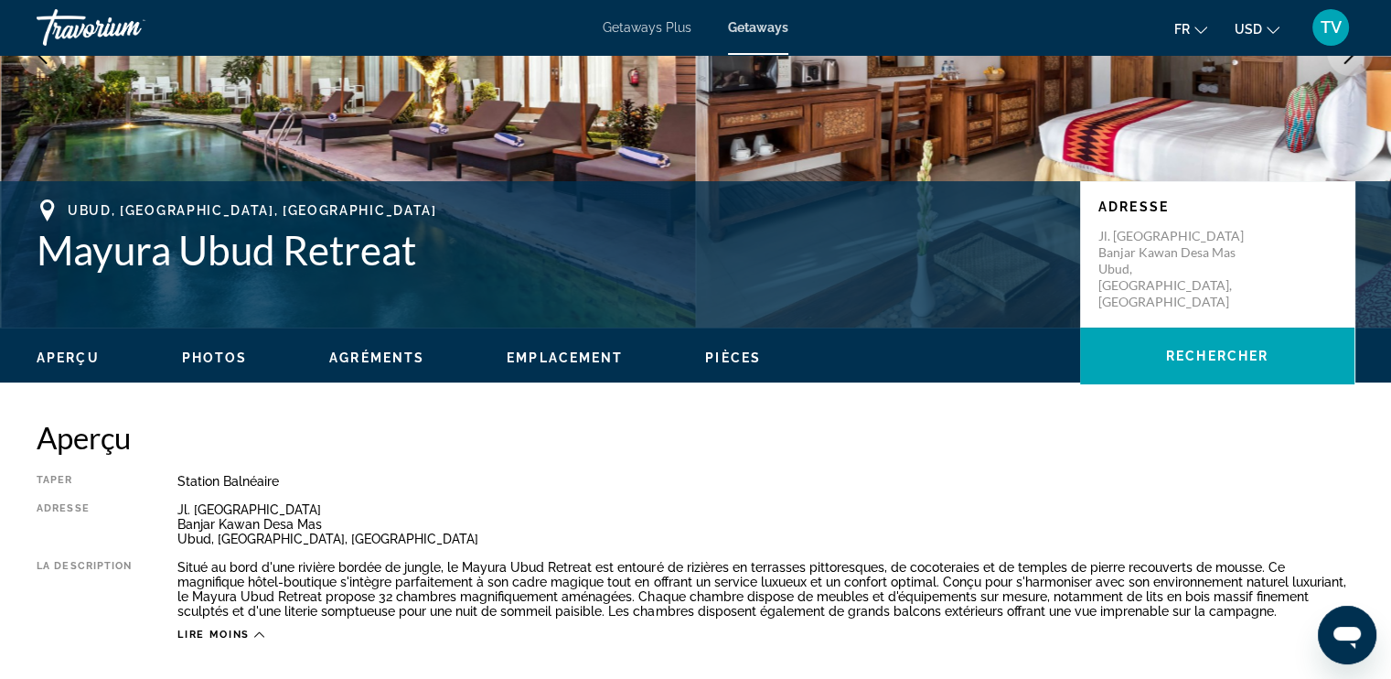
scroll to position [454, 0]
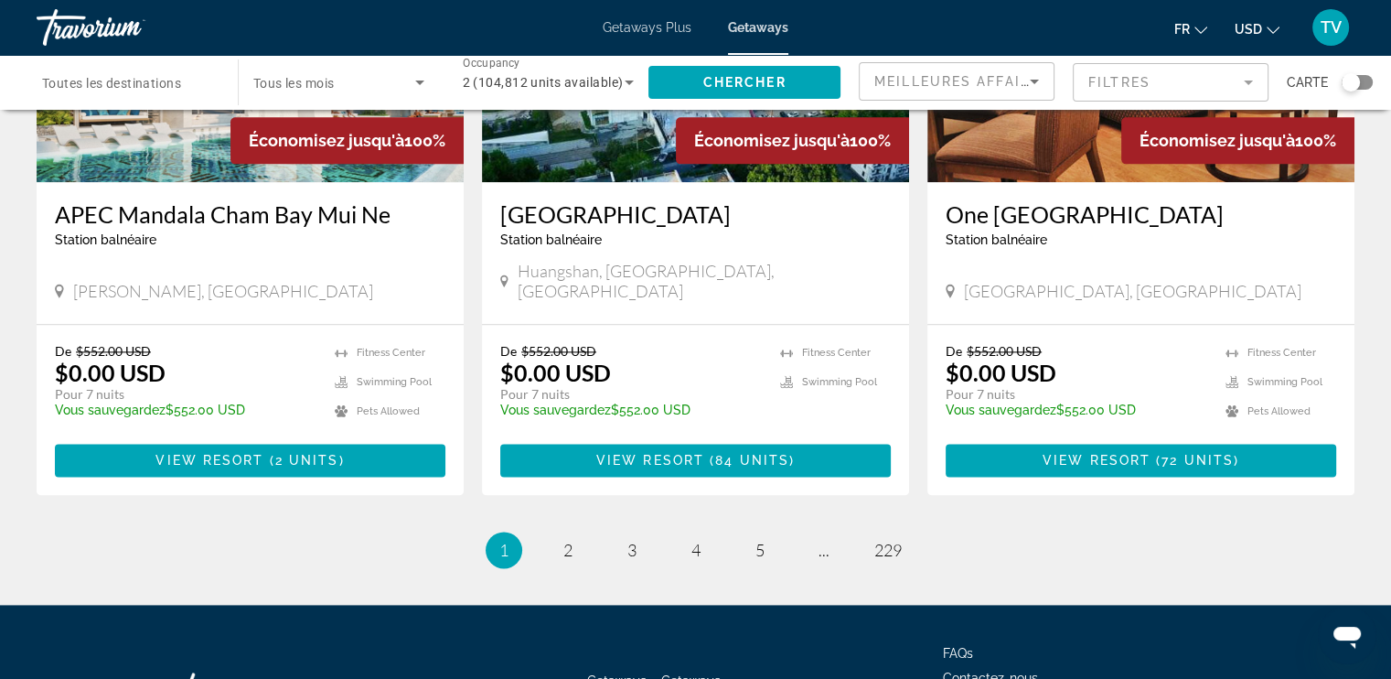
scroll to position [2246, 0]
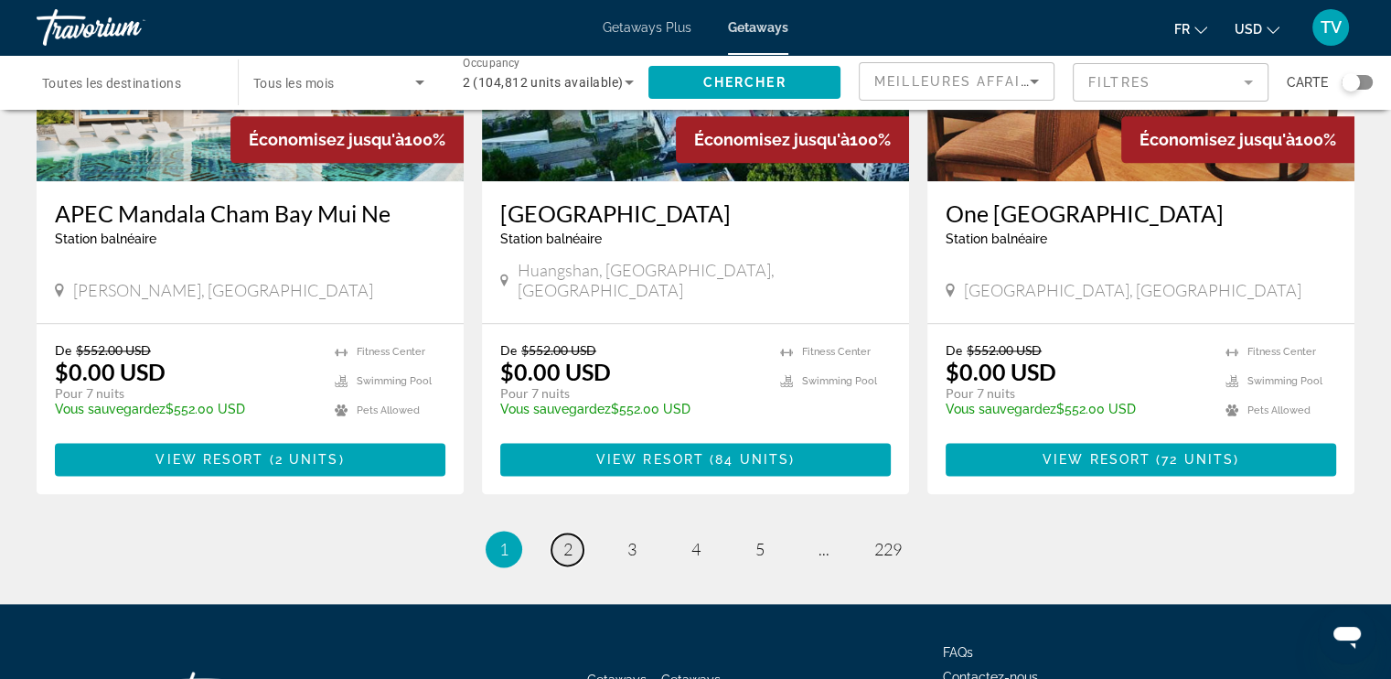
click at [562, 533] on link "page 2" at bounding box center [568, 549] width 32 height 32
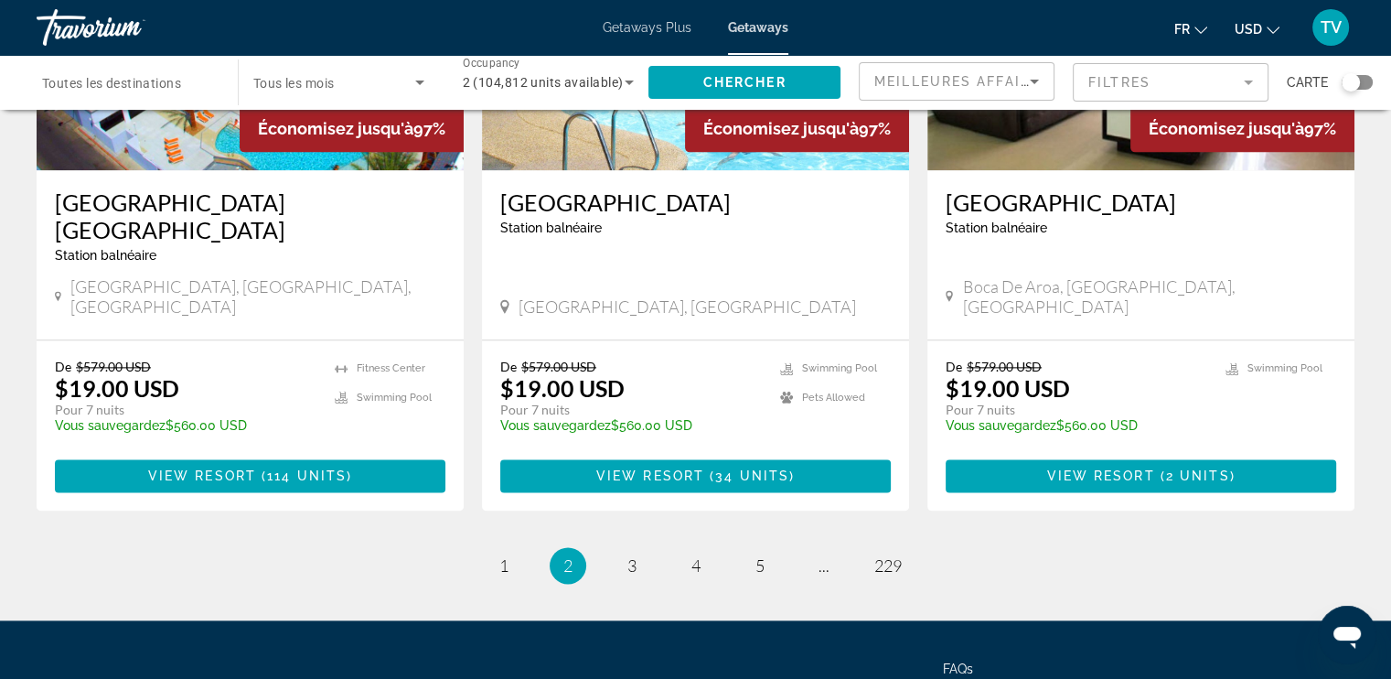
scroll to position [2261, 0]
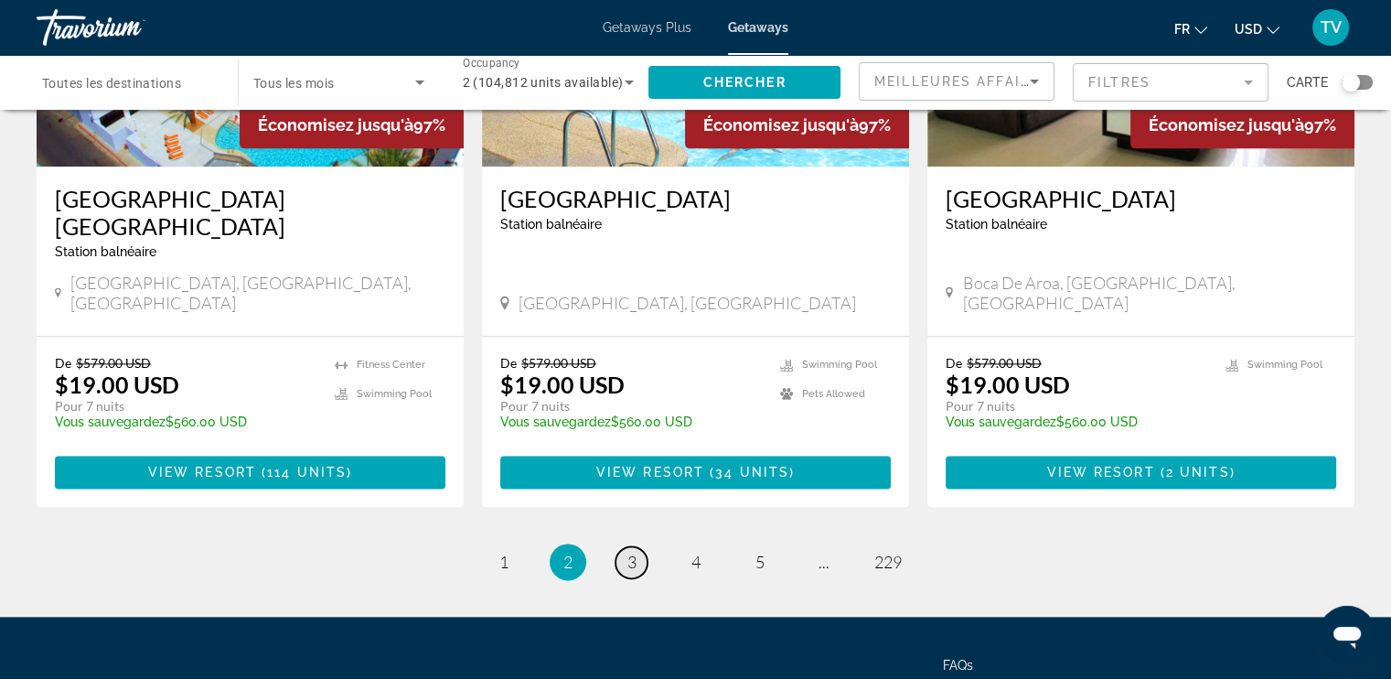
click at [626, 546] on link "page 3" at bounding box center [632, 562] width 32 height 32
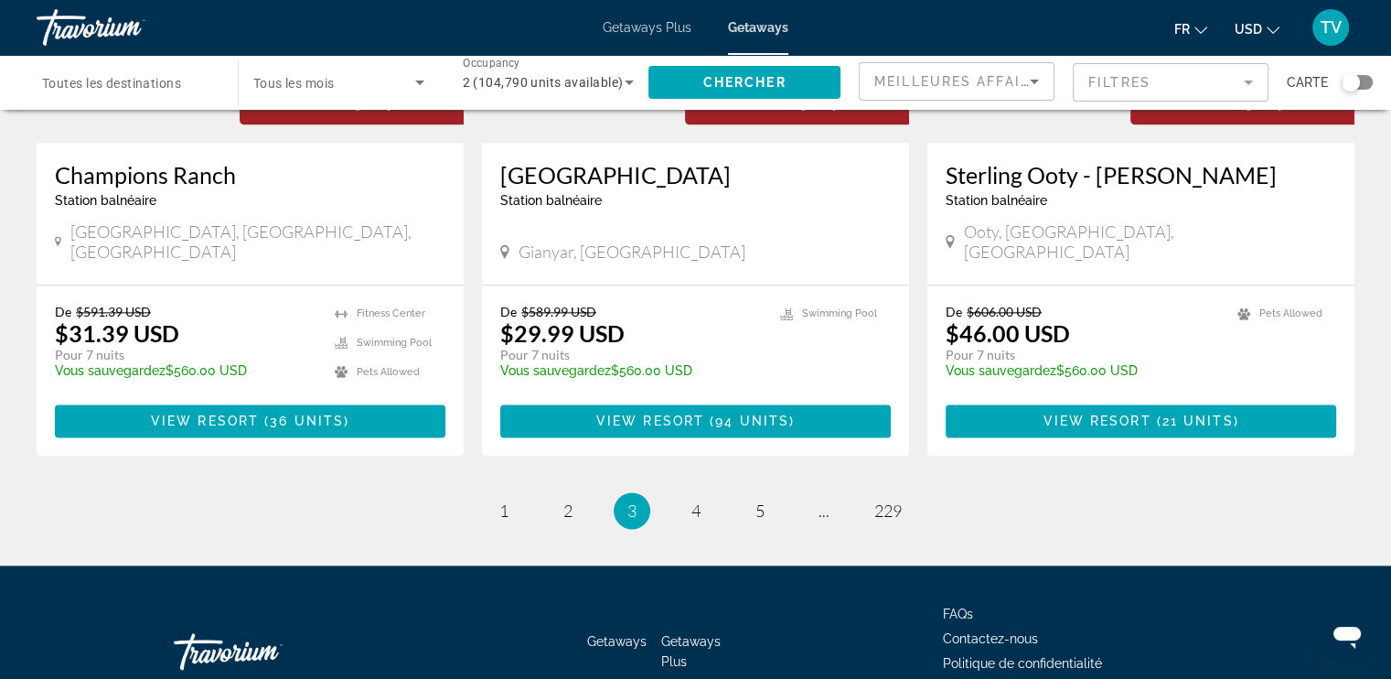
scroll to position [2306, 0]
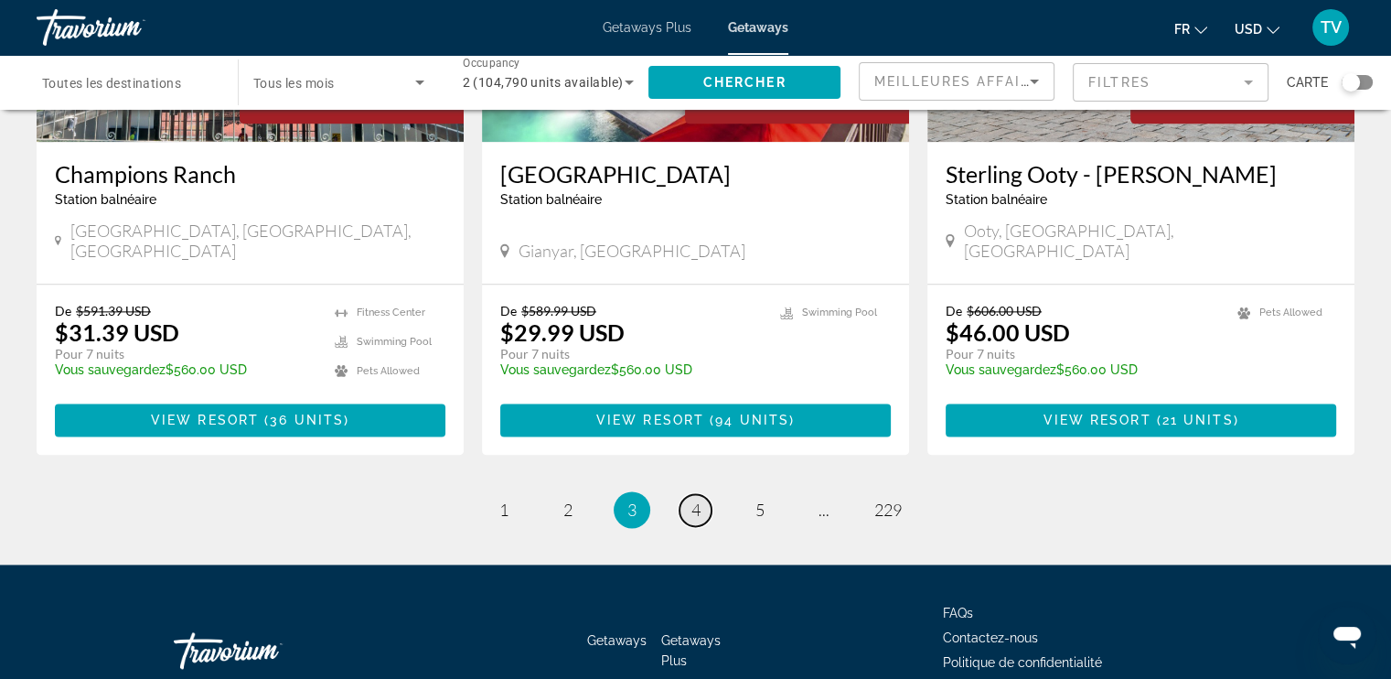
click at [691, 499] on span "4" at bounding box center [695, 509] width 9 height 20
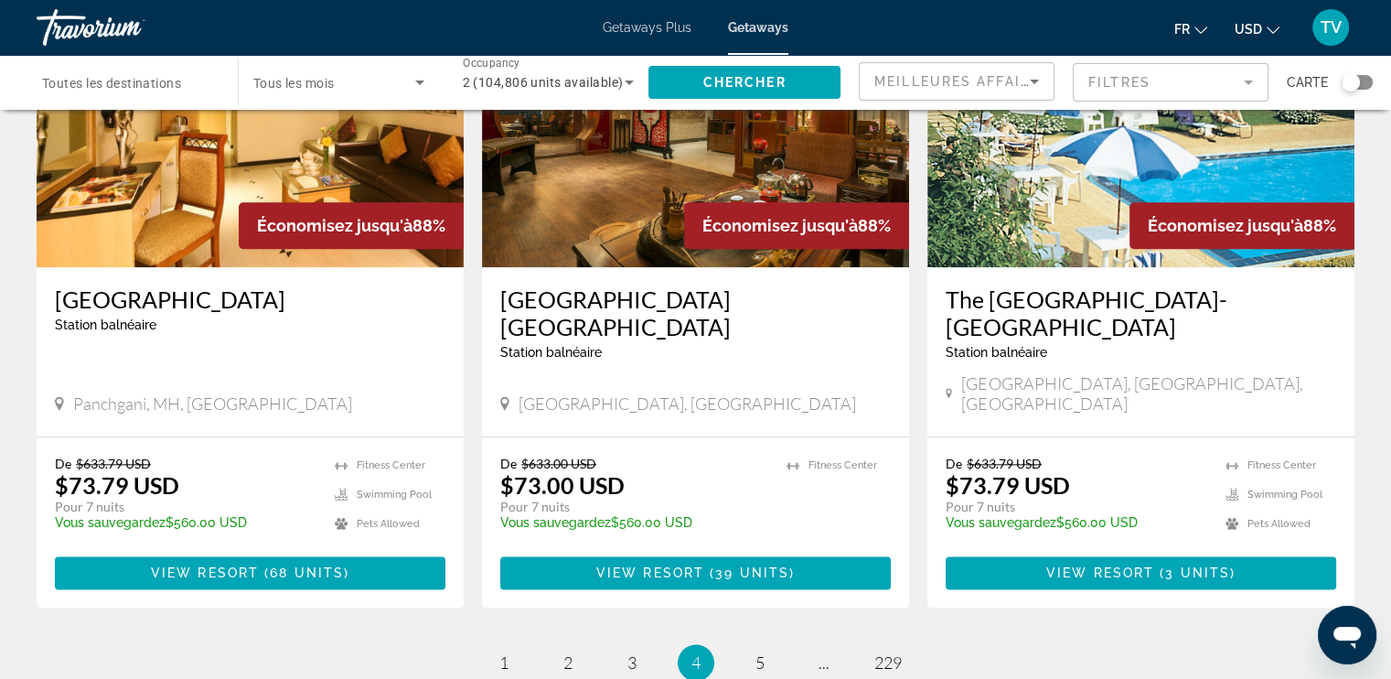
scroll to position [2102, 0]
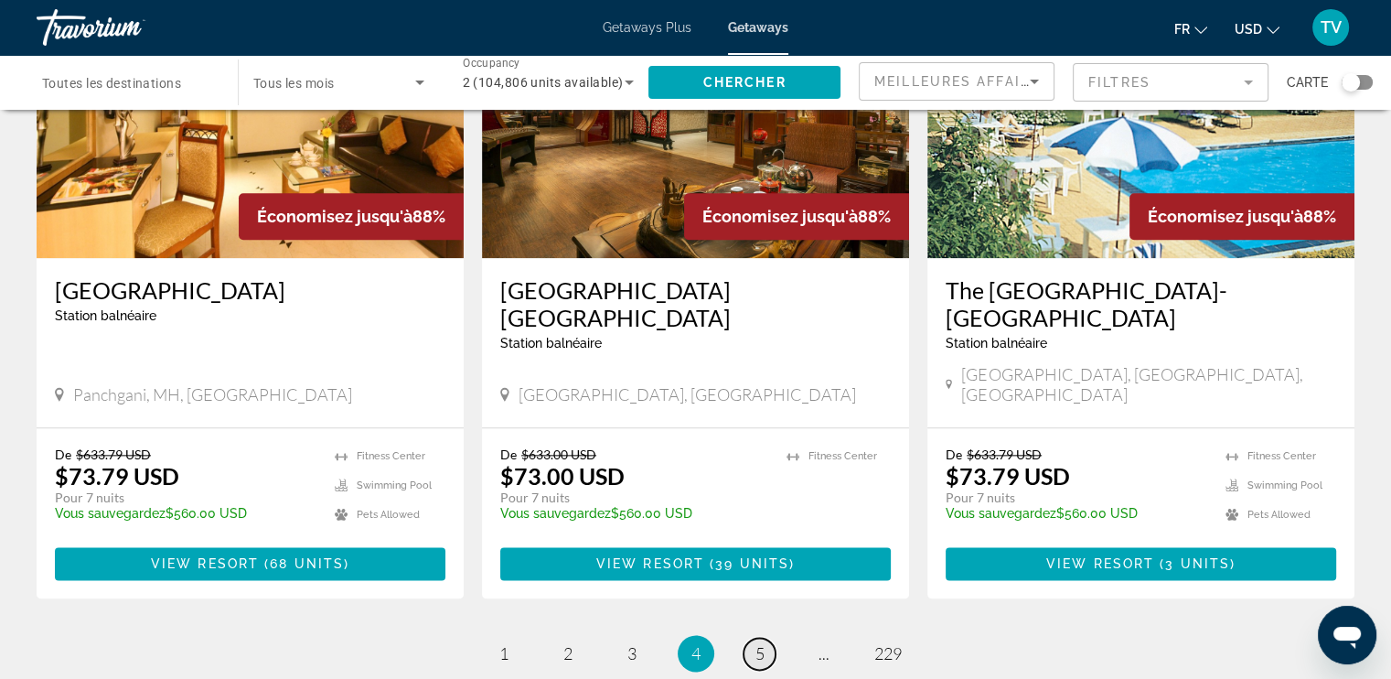
click at [752, 637] on link "page 5" at bounding box center [760, 653] width 32 height 32
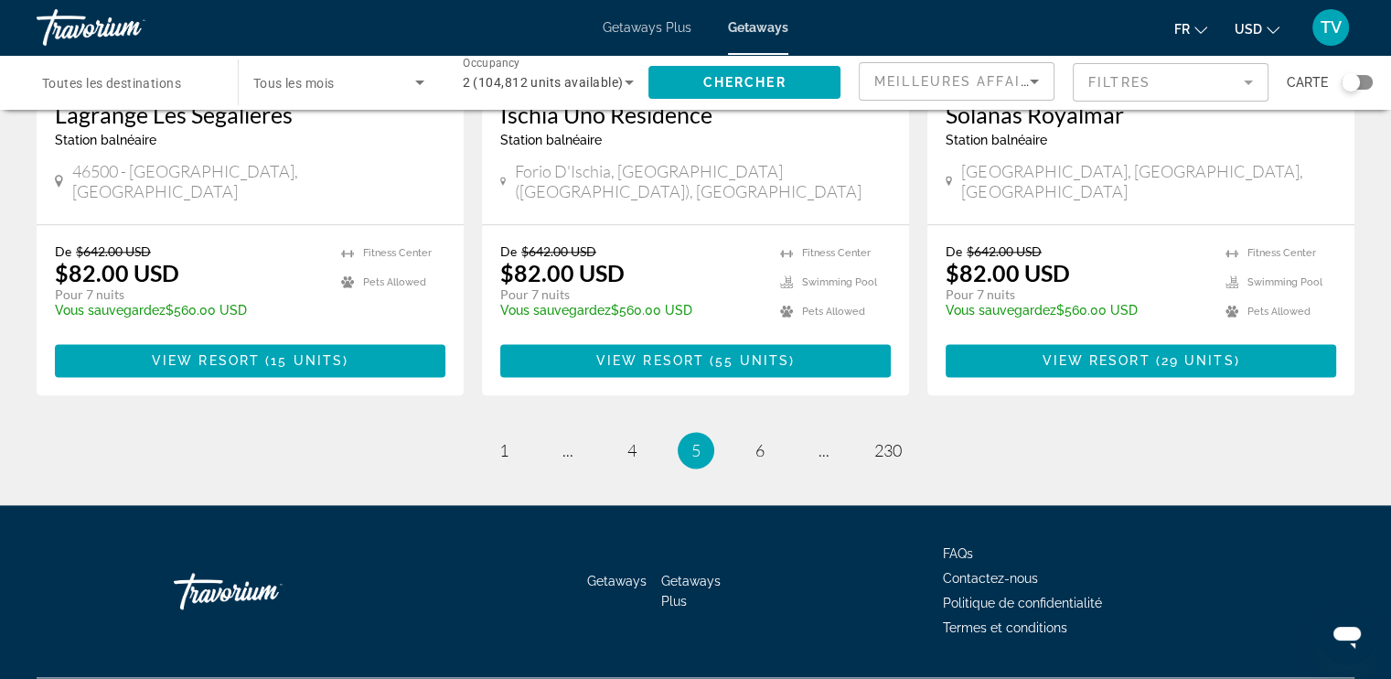
scroll to position [2306, 0]
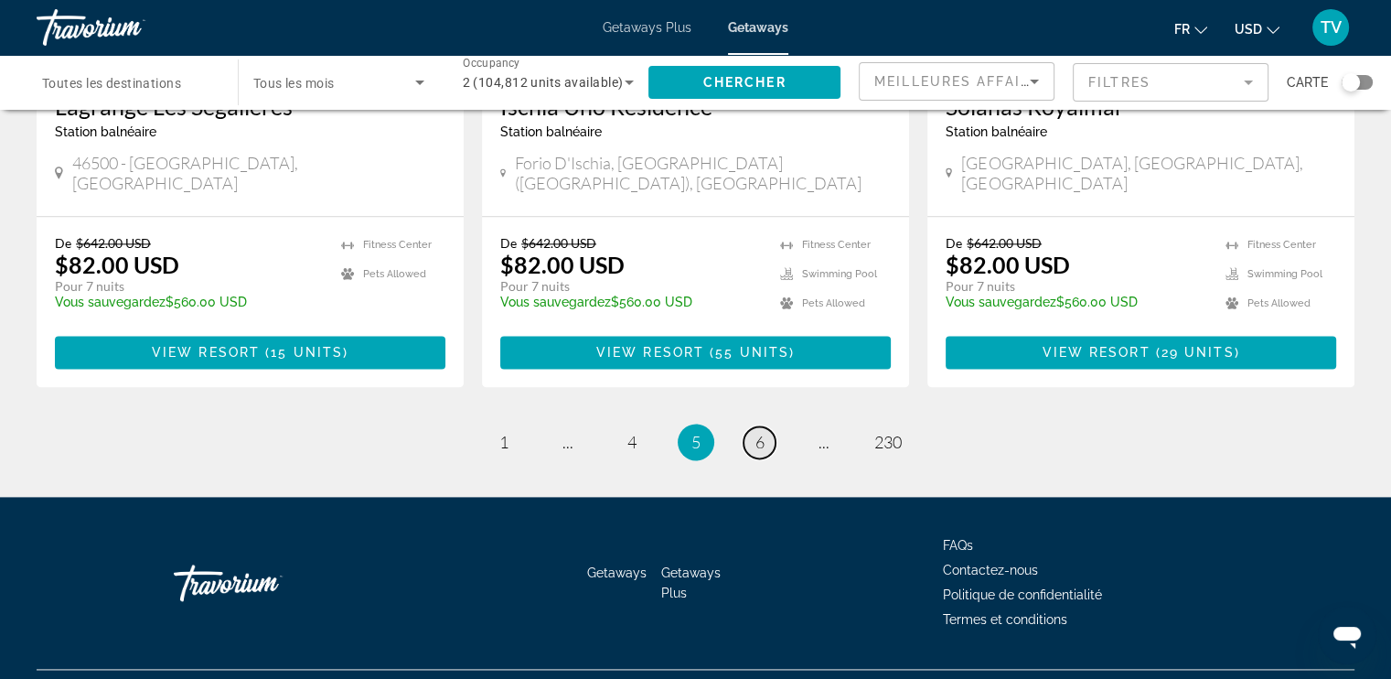
click at [757, 432] on span "6" at bounding box center [759, 442] width 9 height 20
